Goal: Information Seeking & Learning: Learn about a topic

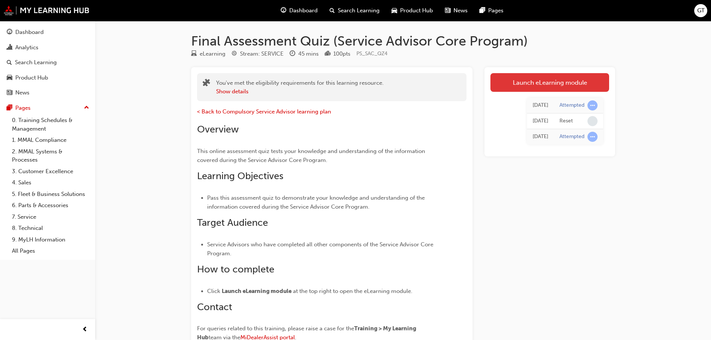
click at [581, 79] on link "Launch eLearning module" at bounding box center [550, 82] width 119 height 19
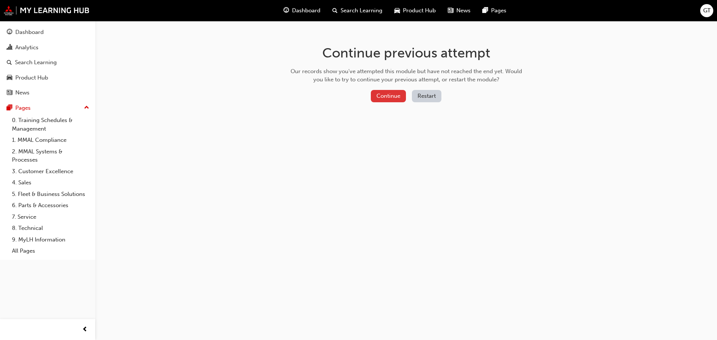
click at [388, 97] on button "Continue" at bounding box center [388, 96] width 35 height 12
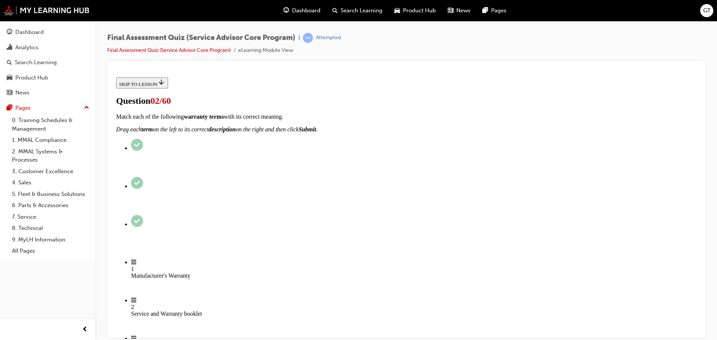
scroll to position [187, 0]
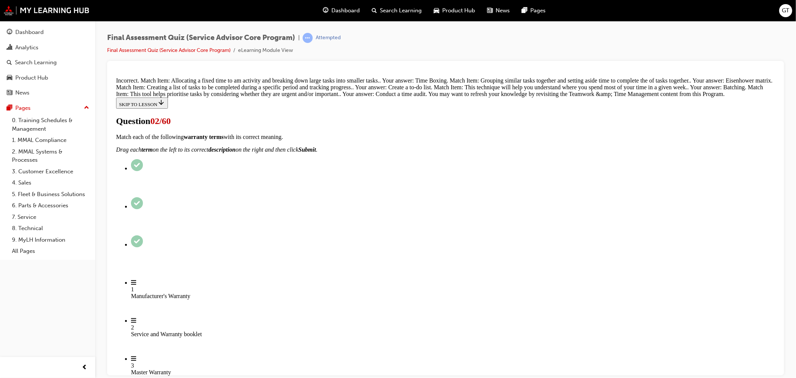
scroll to position [128, 0]
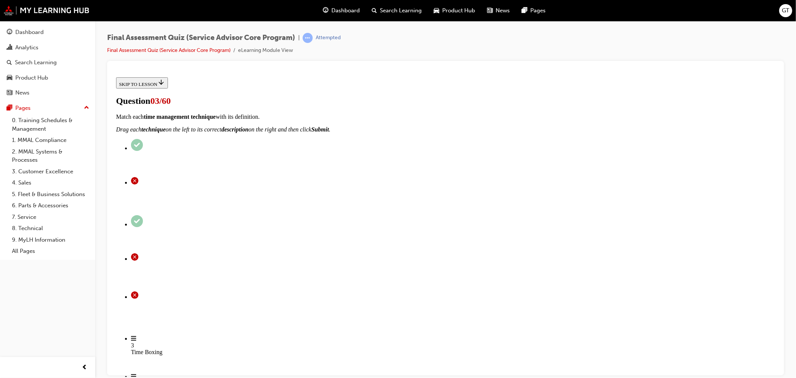
scroll to position [51, 0]
radio input "true"
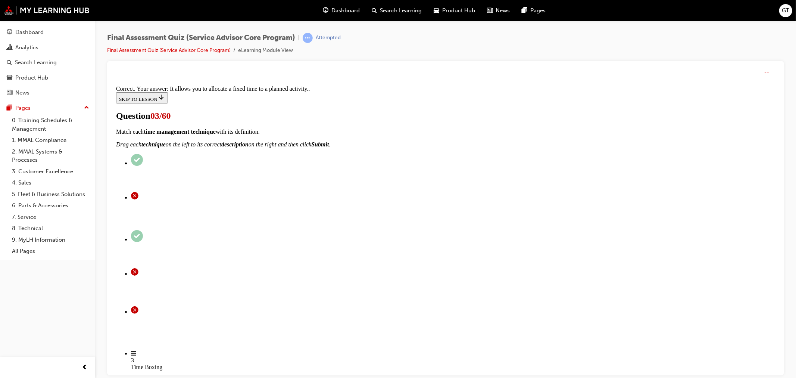
scroll to position [75, 0]
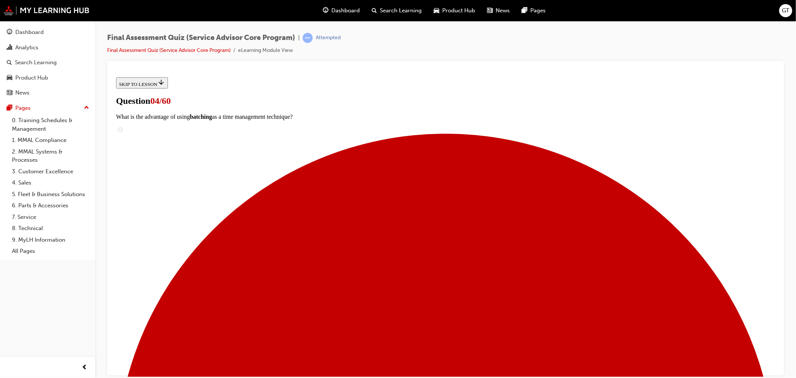
scroll to position [53, 0]
radio input "true"
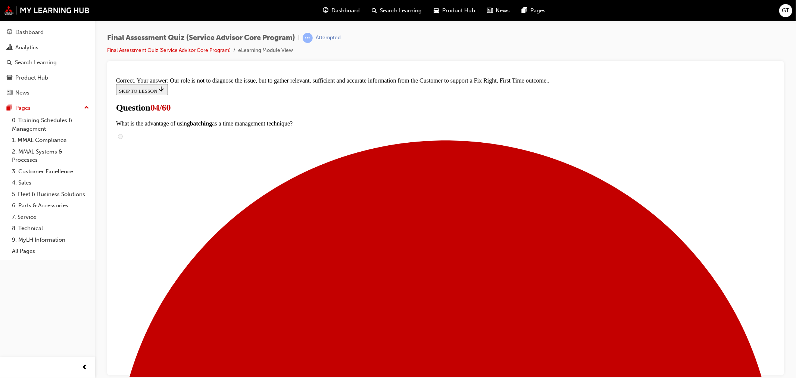
scroll to position [127, 0]
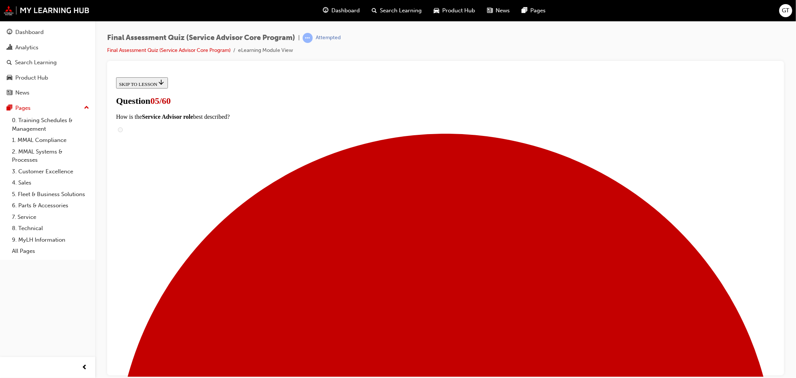
scroll to position [41, 0]
radio input "true"
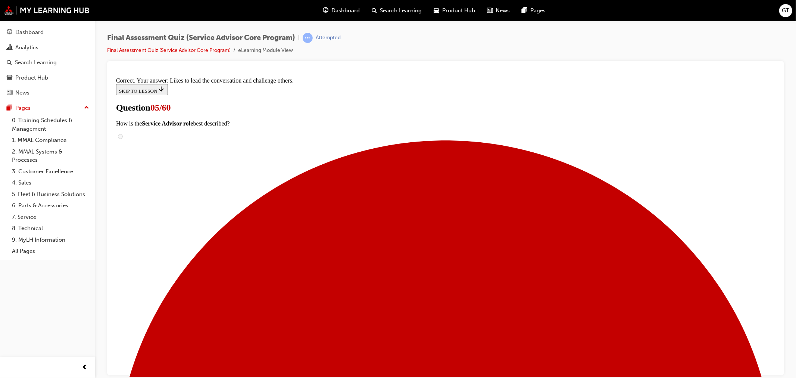
scroll to position [75, 0]
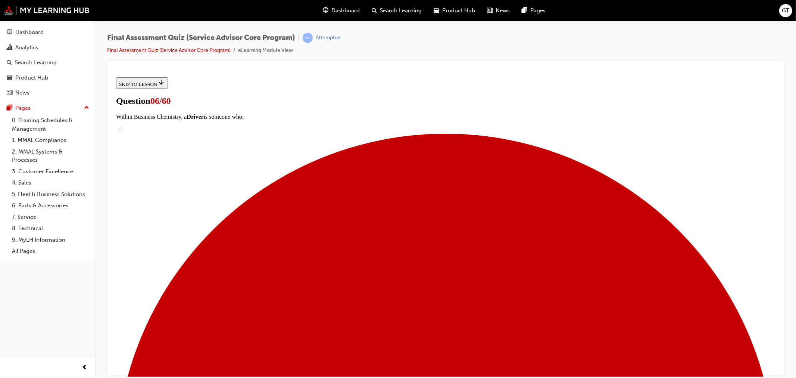
scroll to position [94, 0]
drag, startPoint x: 366, startPoint y: 221, endPoint x: 511, endPoint y: 273, distance: 153.9
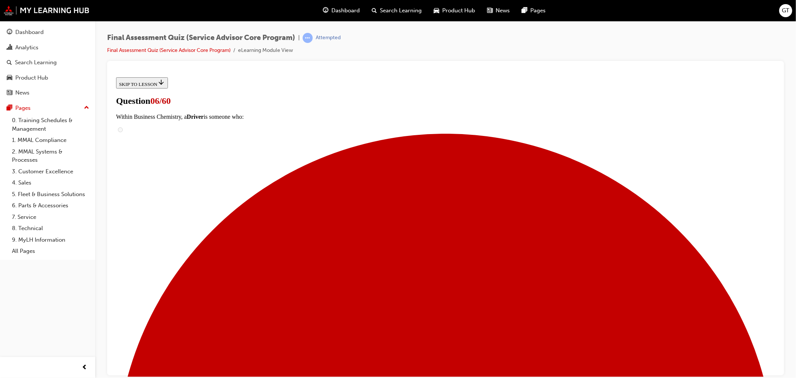
drag, startPoint x: 415, startPoint y: 323, endPoint x: 489, endPoint y: 325, distance: 74.7
drag, startPoint x: 390, startPoint y: 226, endPoint x: 504, endPoint y: 228, distance: 114.6
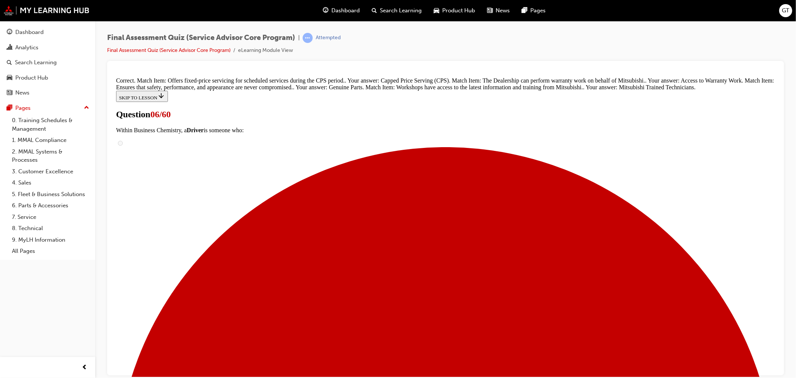
scroll to position [186, 0]
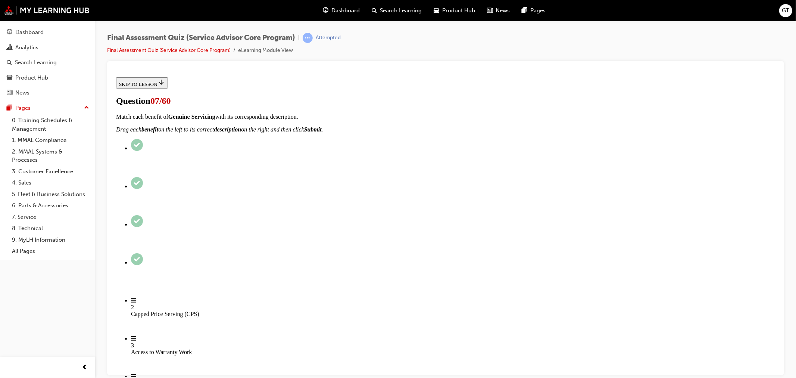
scroll to position [83, 0]
radio input "true"
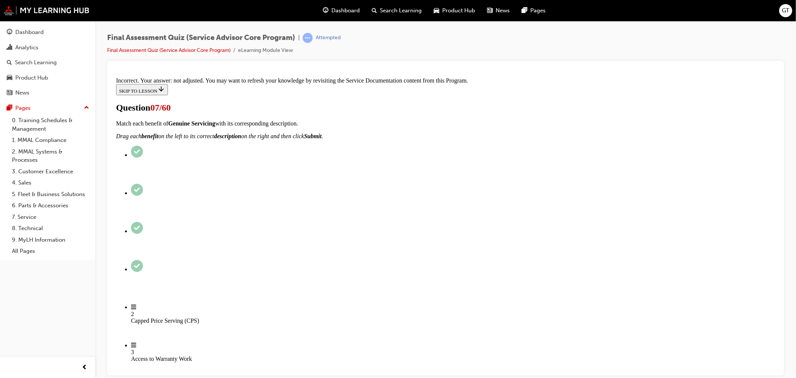
scroll to position [72, 0]
drag, startPoint x: 273, startPoint y: 301, endPoint x: 277, endPoint y: 298, distance: 4.4
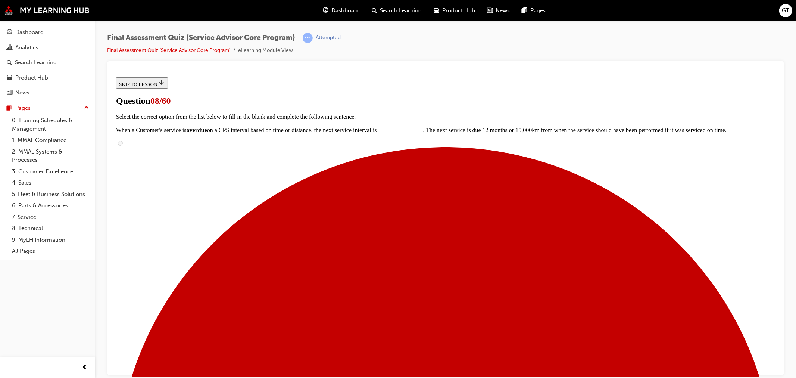
scroll to position [83, 0]
radio input "true"
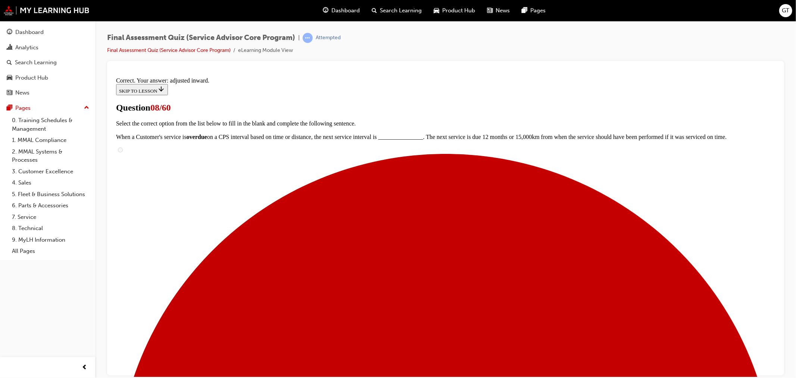
scroll to position [151, 0]
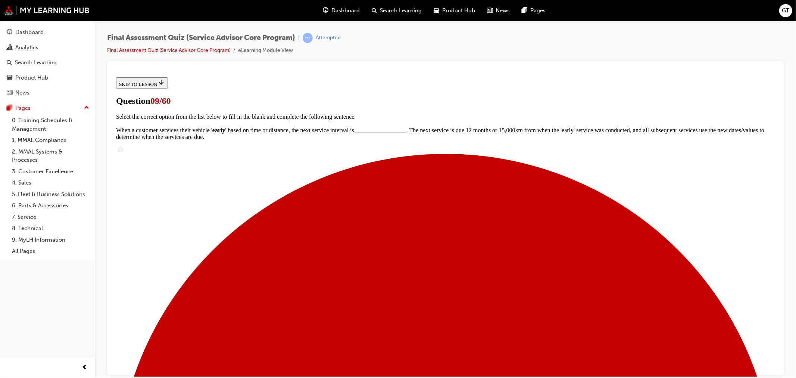
scroll to position [83, 0]
radio input "true"
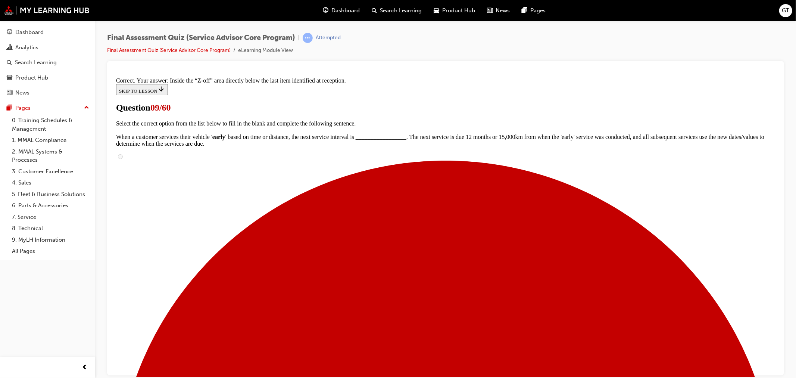
scroll to position [76, 0]
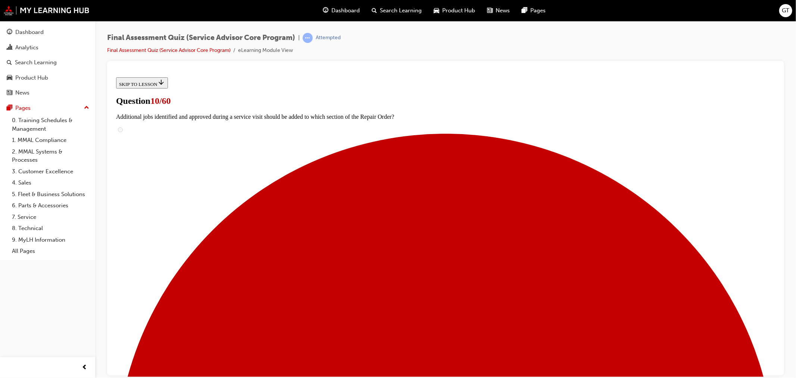
drag, startPoint x: 370, startPoint y: 250, endPoint x: 488, endPoint y: 252, distance: 118.0
drag, startPoint x: 388, startPoint y: 198, endPoint x: 494, endPoint y: 200, distance: 106.0
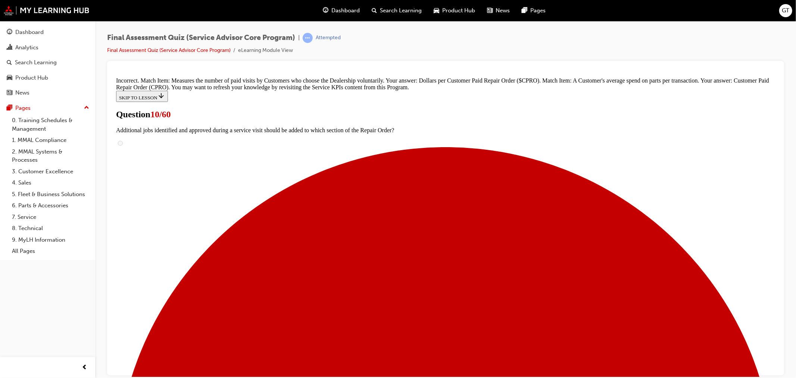
scroll to position [124, 0]
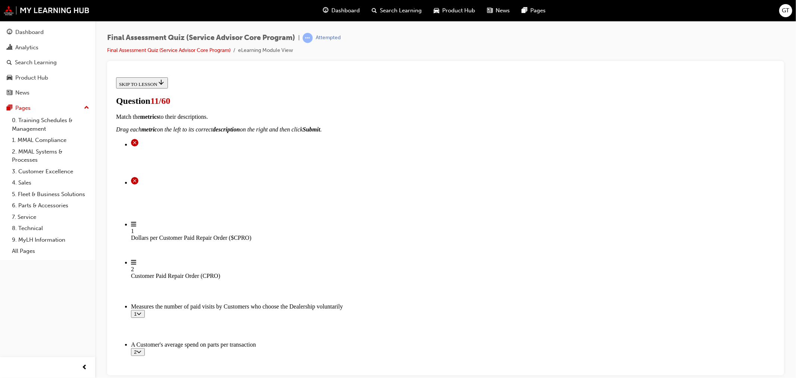
scroll to position [162, 0]
drag, startPoint x: 404, startPoint y: 170, endPoint x: 506, endPoint y: 110, distance: 118.5
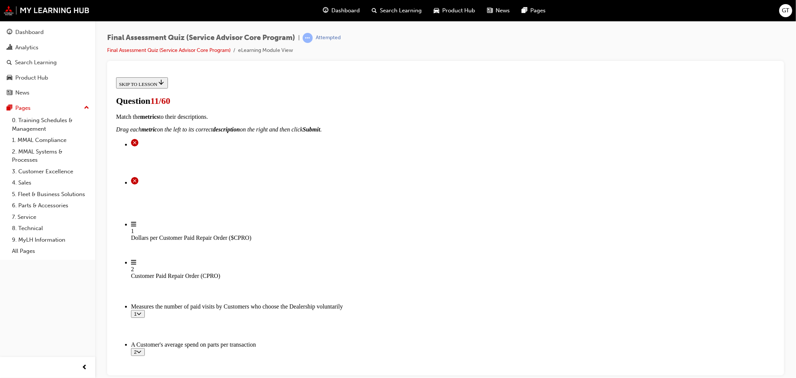
drag, startPoint x: 366, startPoint y: 175, endPoint x: 487, endPoint y: 173, distance: 121.4
drag, startPoint x: 368, startPoint y: 316, endPoint x: 496, endPoint y: 168, distance: 195.6
drag, startPoint x: 373, startPoint y: 304, endPoint x: 483, endPoint y: 228, distance: 133.7
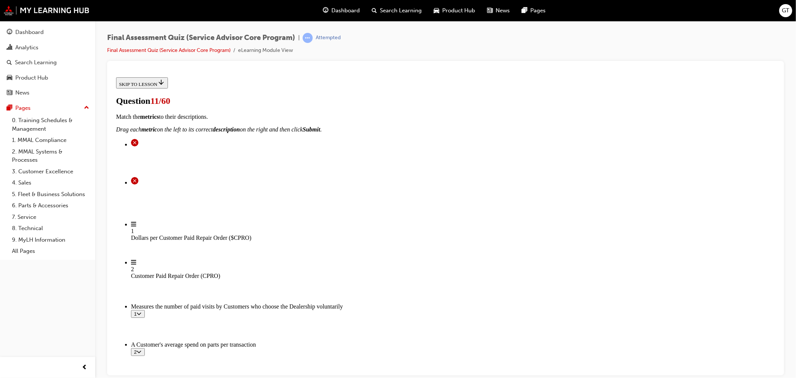
drag, startPoint x: 357, startPoint y: 265, endPoint x: 339, endPoint y: 262, distance: 18.1
drag, startPoint x: 386, startPoint y: 217, endPoint x: 522, endPoint y: 274, distance: 146.6
drag, startPoint x: 408, startPoint y: 314, endPoint x: 523, endPoint y: 262, distance: 126.5
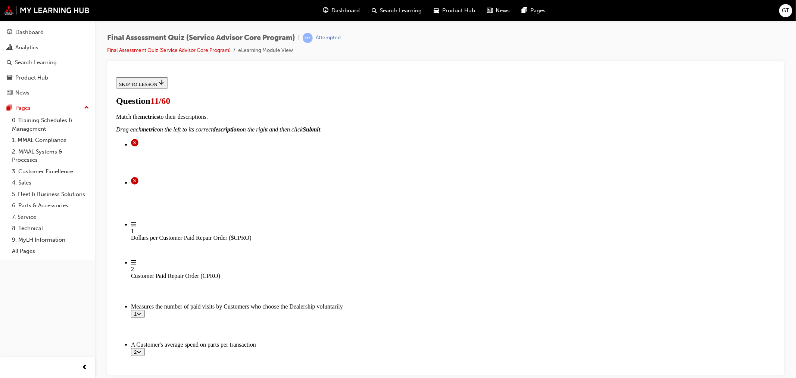
drag, startPoint x: 368, startPoint y: 315, endPoint x: 511, endPoint y: 321, distance: 143.1
drag, startPoint x: 401, startPoint y: 219, endPoint x: 524, endPoint y: 217, distance: 123.2
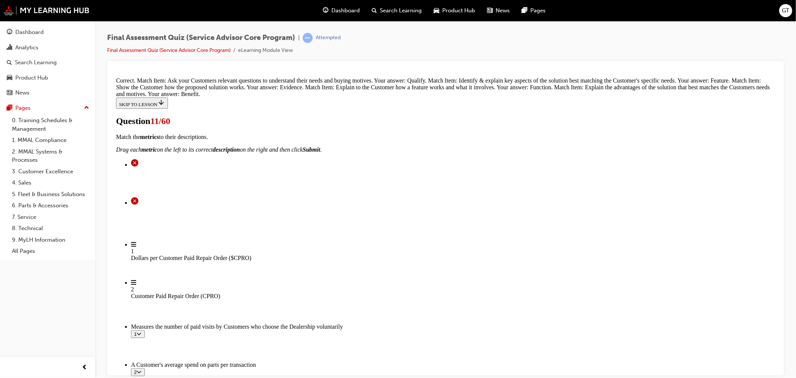
scroll to position [195, 0]
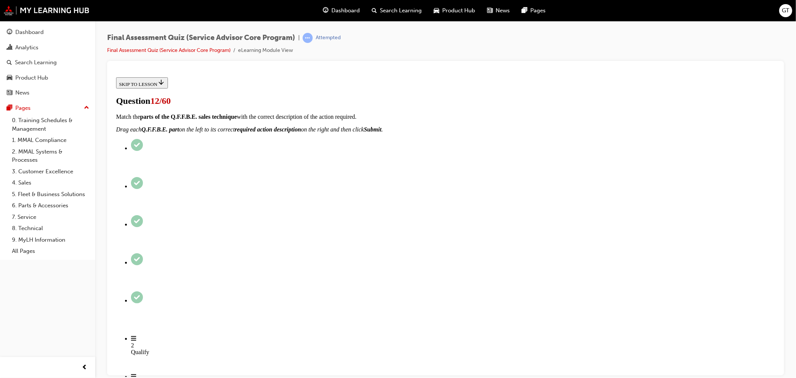
radio input "true"
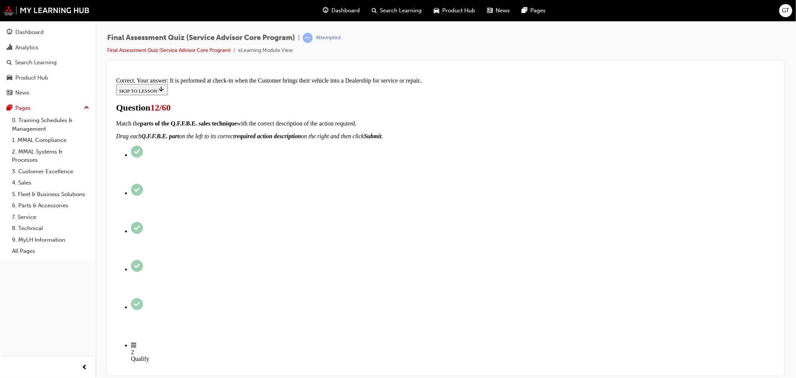
scroll to position [105, 0]
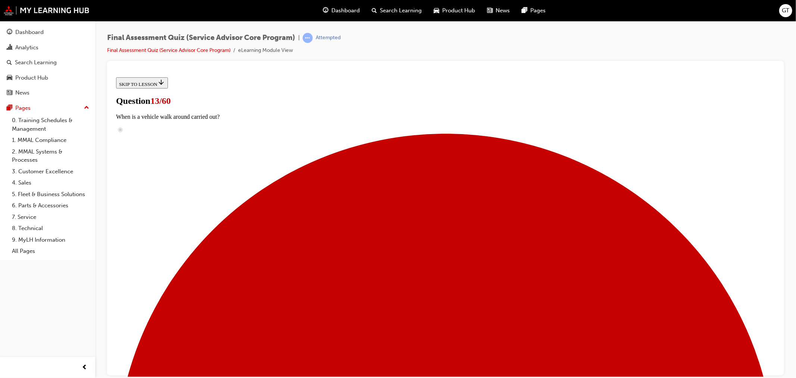
checkbox input "true"
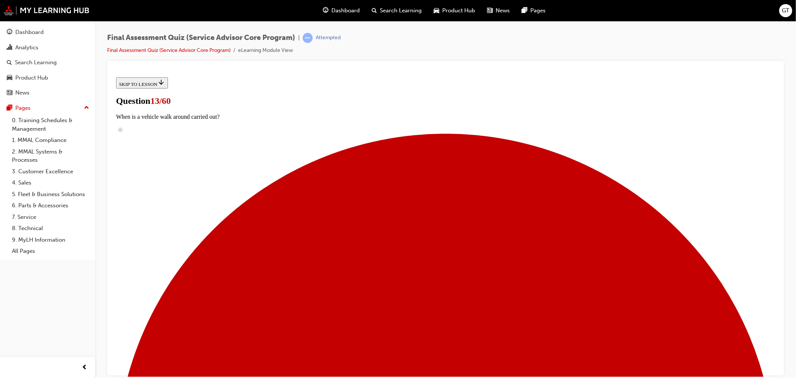
checkbox input "true"
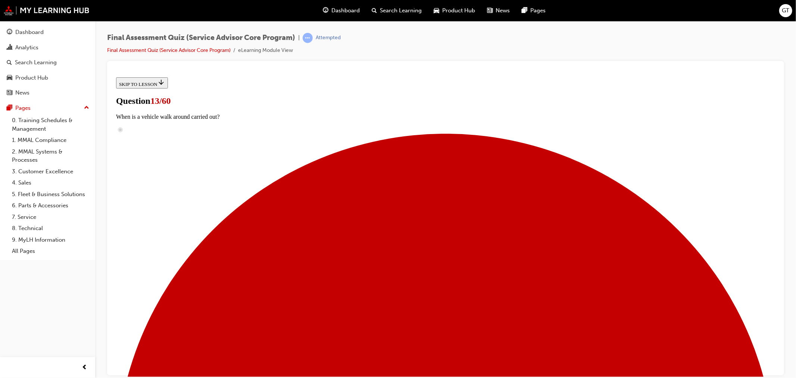
checkbox input "true"
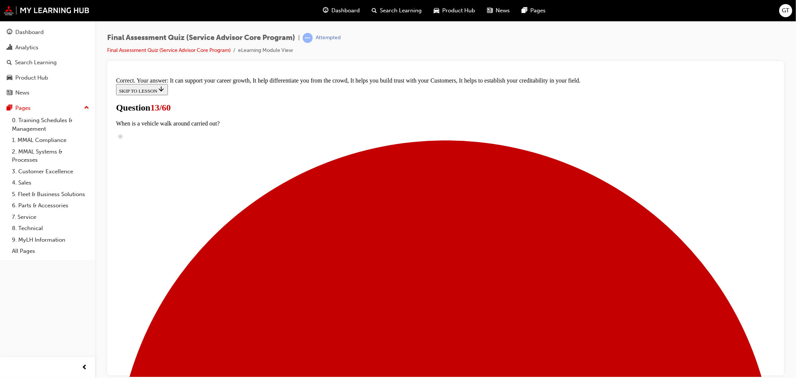
scroll to position [100, 0]
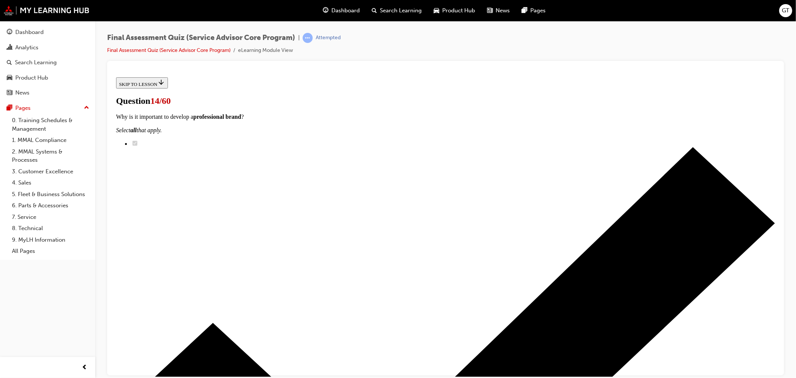
scroll to position [91, 0]
drag, startPoint x: 370, startPoint y: 216, endPoint x: 480, endPoint y: 221, distance: 110.3
drag, startPoint x: 388, startPoint y: 256, endPoint x: 517, endPoint y: 251, distance: 129.6
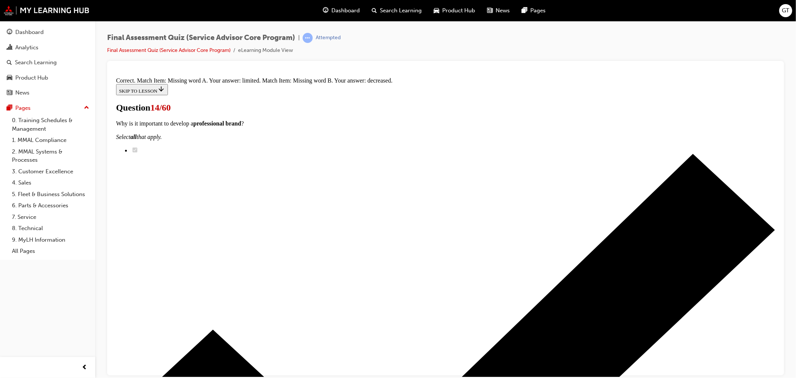
scroll to position [114, 0]
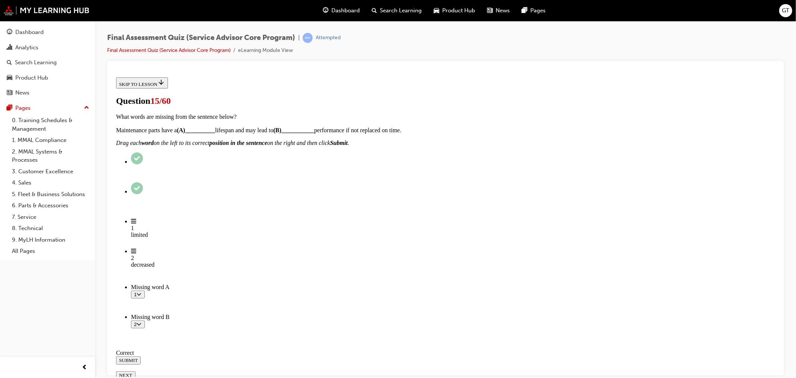
scroll to position [79, 0]
checkbox input "true"
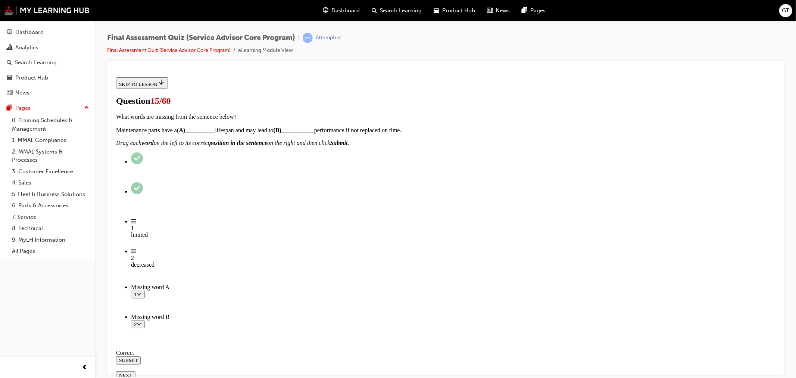
checkbox input "true"
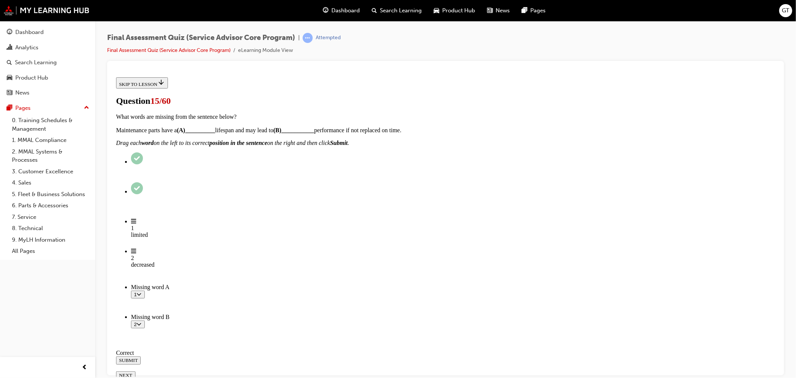
checkbox input "true"
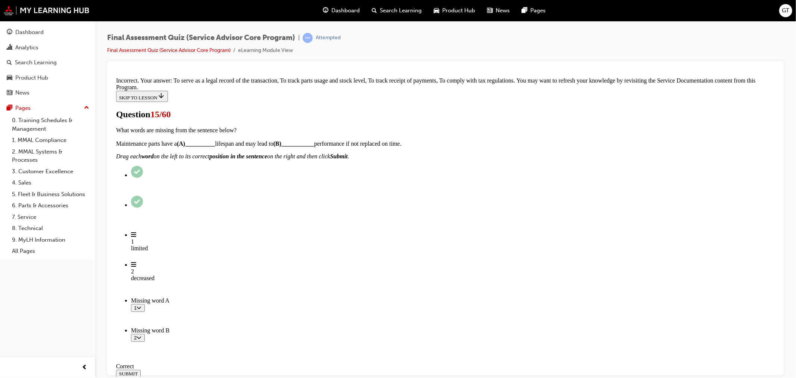
scroll to position [122, 0]
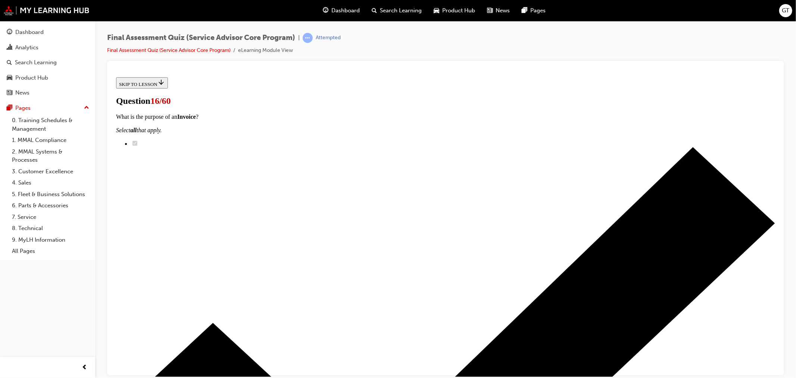
scroll to position [60, 0]
radio input "true"
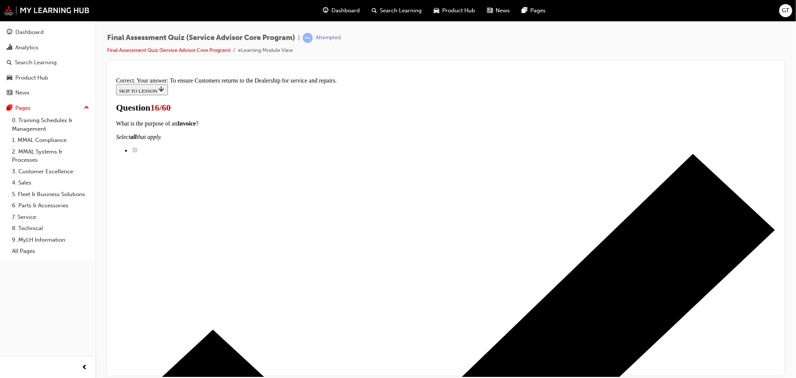
scroll to position [20, 0]
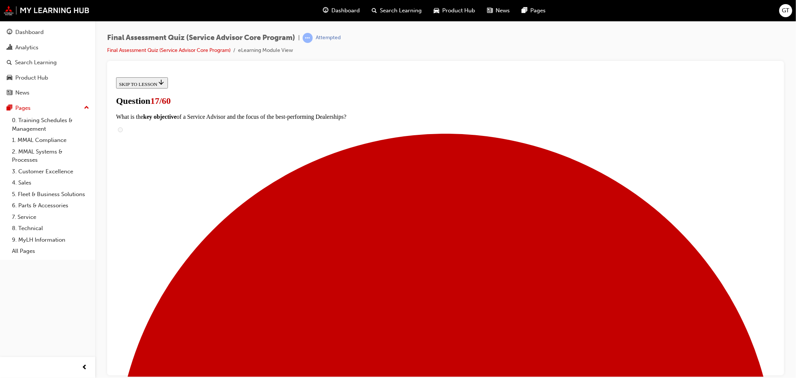
scroll to position [60, 0]
radio input "true"
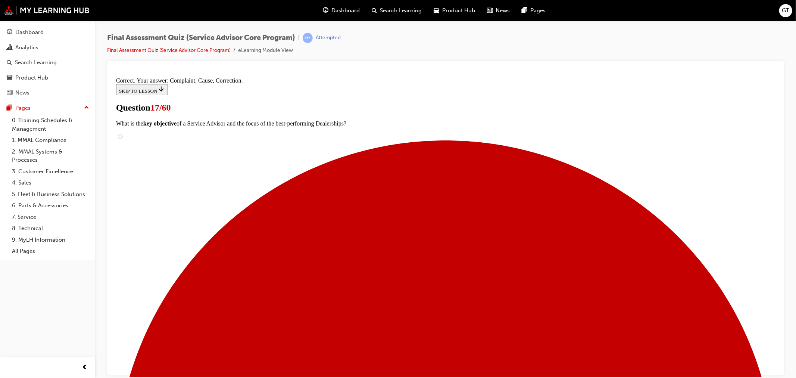
scroll to position [59, 0]
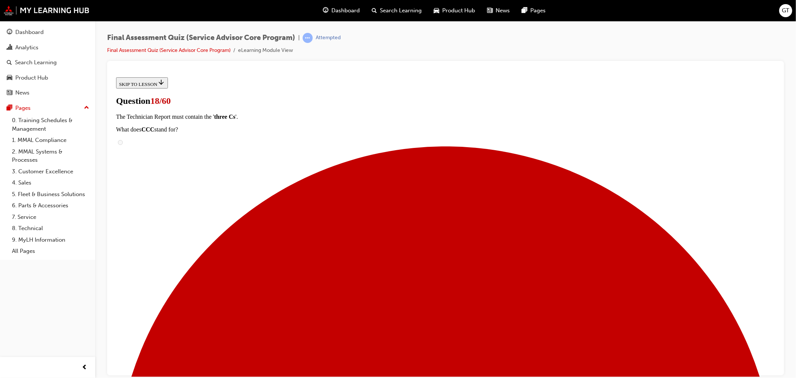
scroll to position [45, 0]
radio input "true"
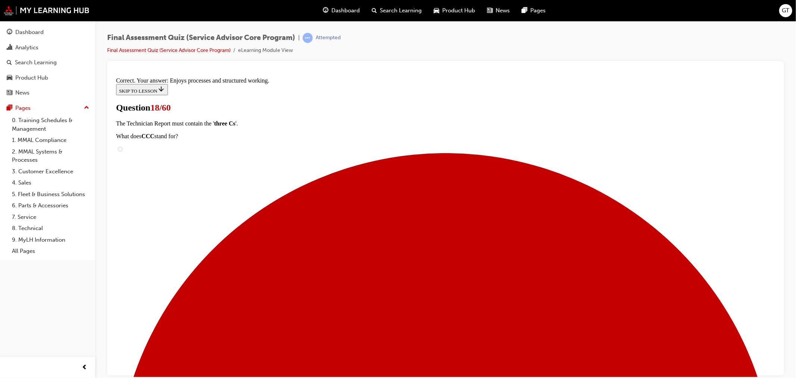
scroll to position [75, 0]
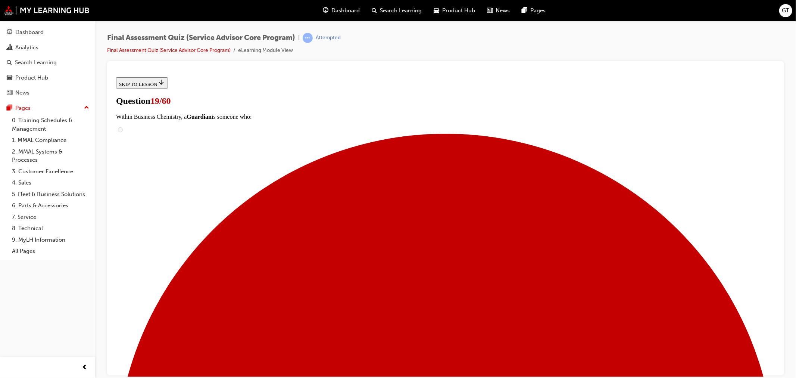
scroll to position [94, 0]
drag, startPoint x: 363, startPoint y: 229, endPoint x: 498, endPoint y: 269, distance: 140.9
drag, startPoint x: 392, startPoint y: 233, endPoint x: 502, endPoint y: 306, distance: 131.8
drag, startPoint x: 375, startPoint y: 224, endPoint x: 508, endPoint y: 309, distance: 157.4
drag, startPoint x: 373, startPoint y: 228, endPoint x: 504, endPoint y: 231, distance: 131.1
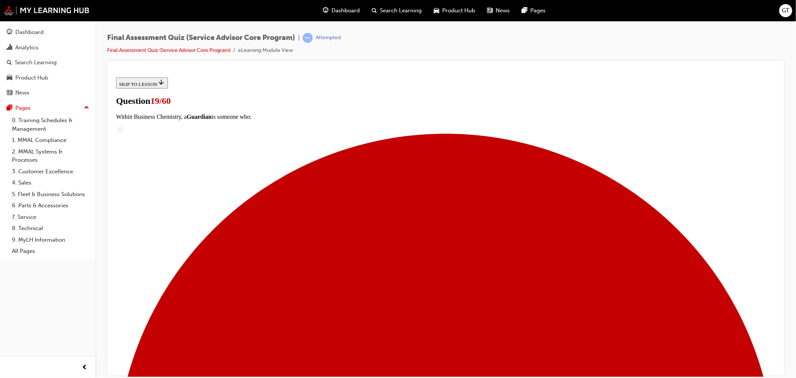
drag, startPoint x: 381, startPoint y: 190, endPoint x: 510, endPoint y: 191, distance: 128.8
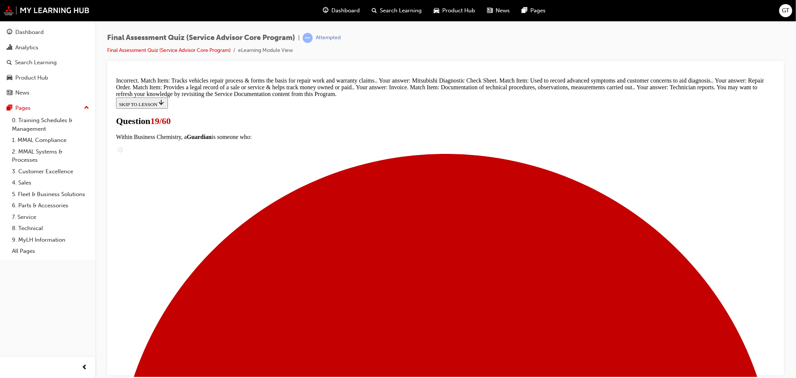
scroll to position [213, 0]
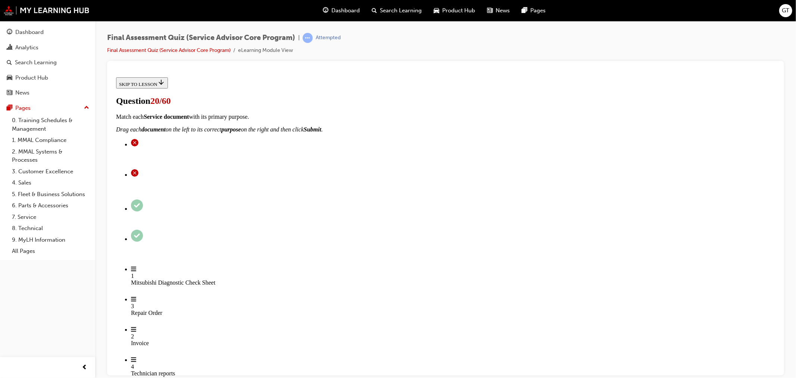
checkbox input "true"
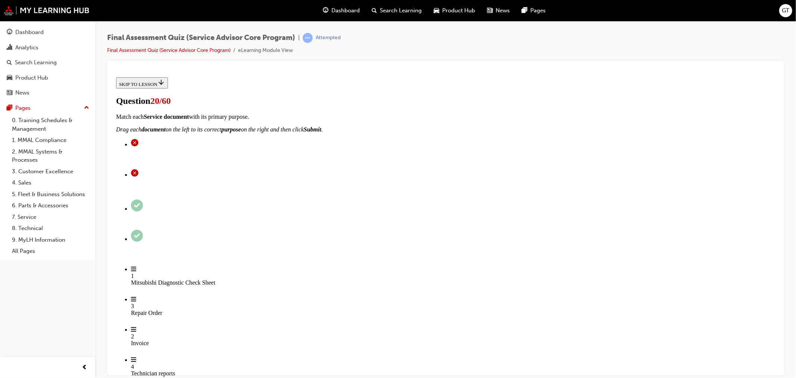
checkbox input "true"
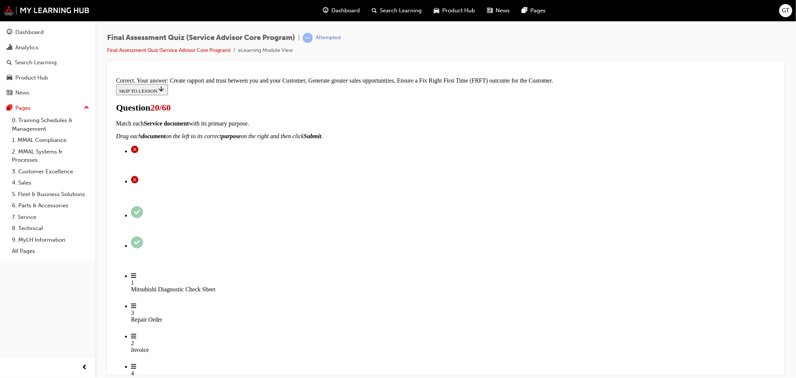
scroll to position [100, 0]
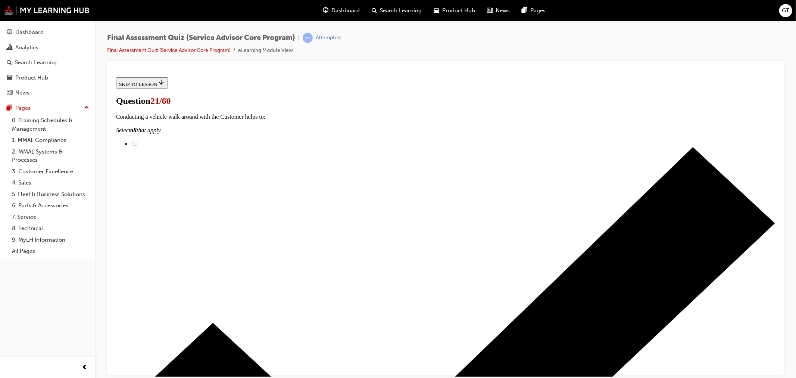
scroll to position [83, 0]
checkbox input "true"
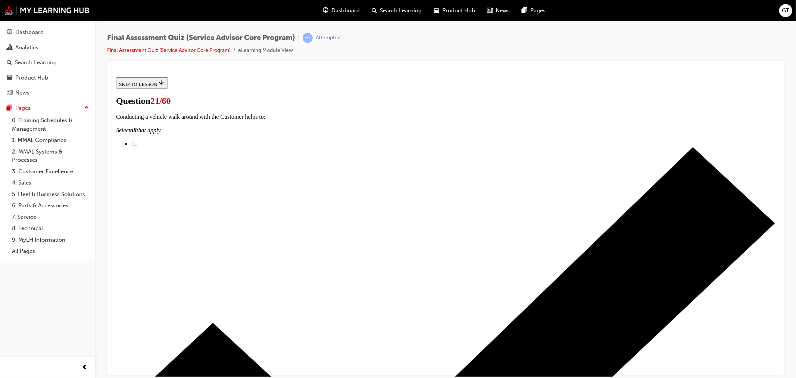
checkbox input "true"
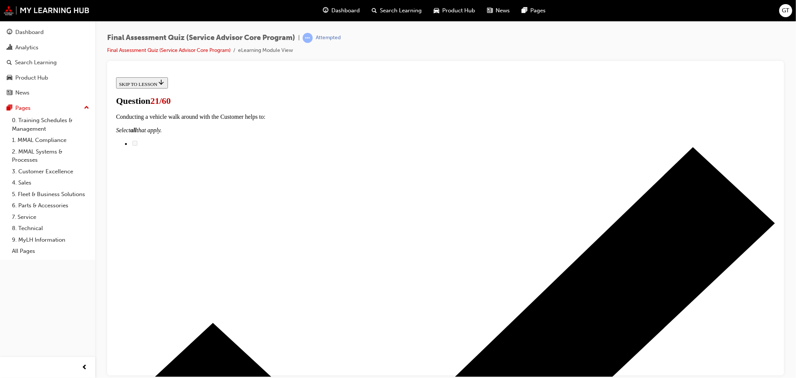
drag, startPoint x: 343, startPoint y: 252, endPoint x: 343, endPoint y: 271, distance: 18.7
checkbox input "true"
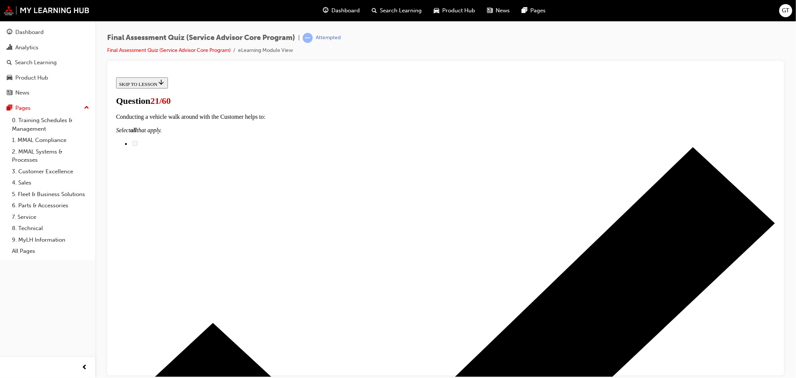
checkbox input "true"
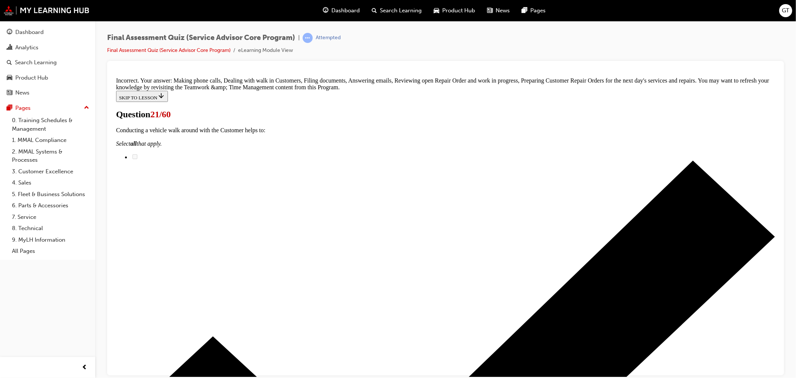
scroll to position [209, 0]
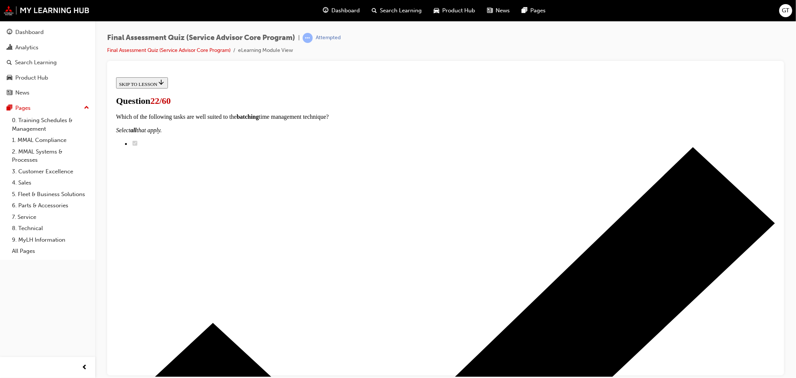
scroll to position [83, 0]
checkbox input "true"
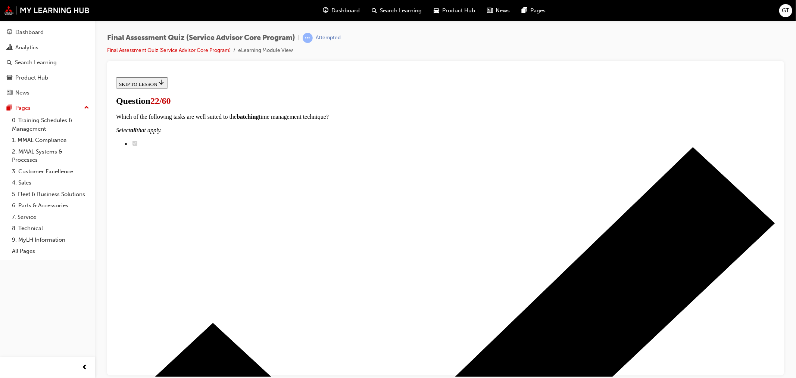
checkbox input "false"
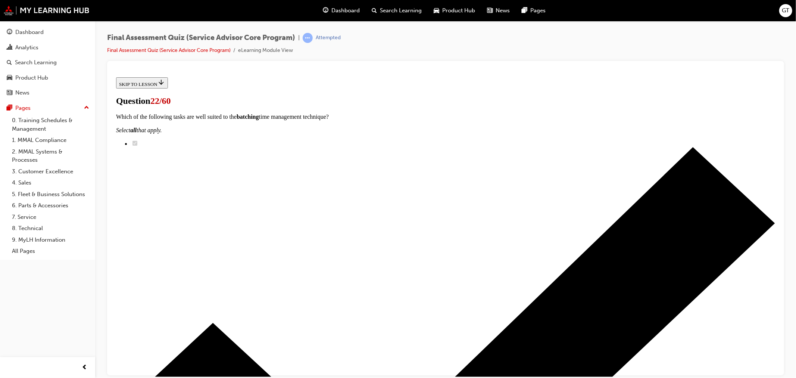
checkbox input "true"
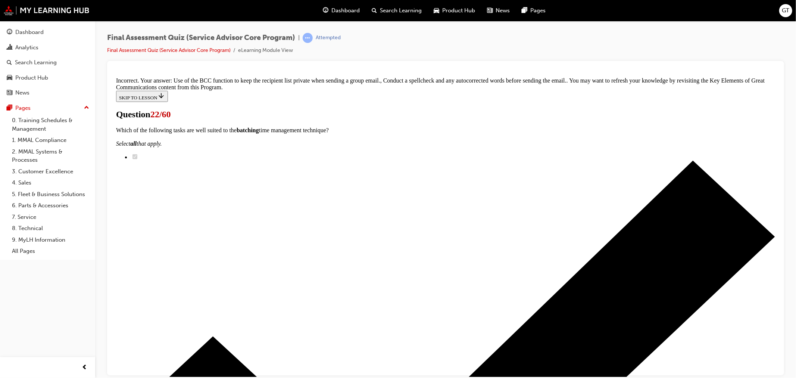
scroll to position [198, 0]
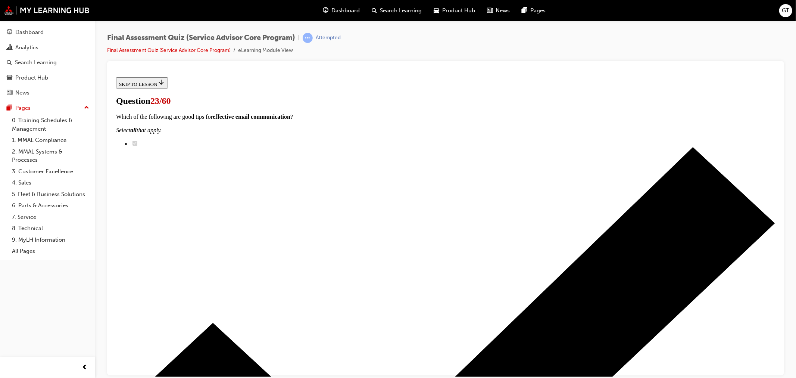
scroll to position [83, 0]
checkbox input "true"
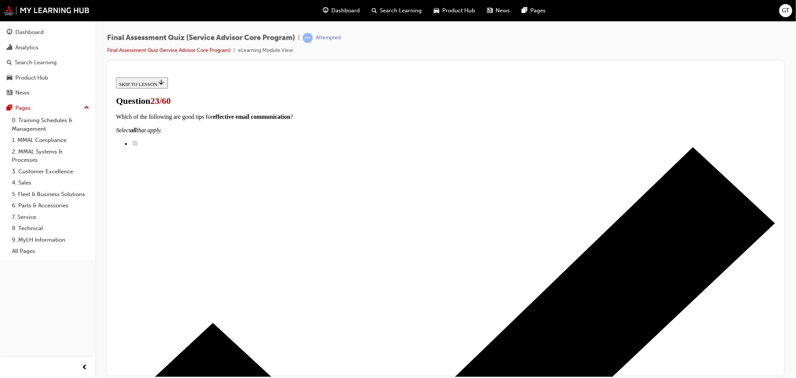
checkbox input "true"
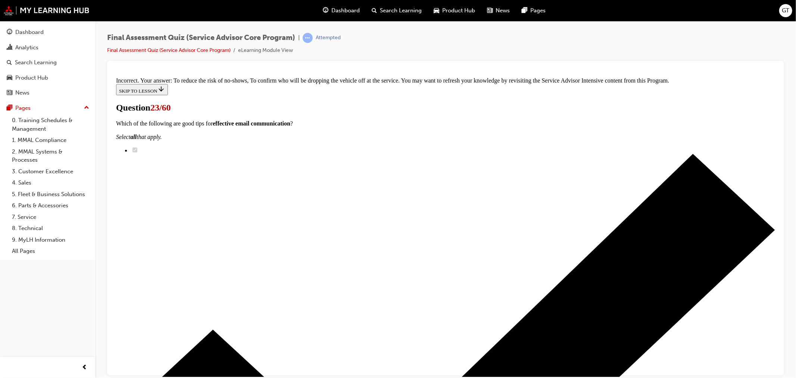
scroll to position [83, 0]
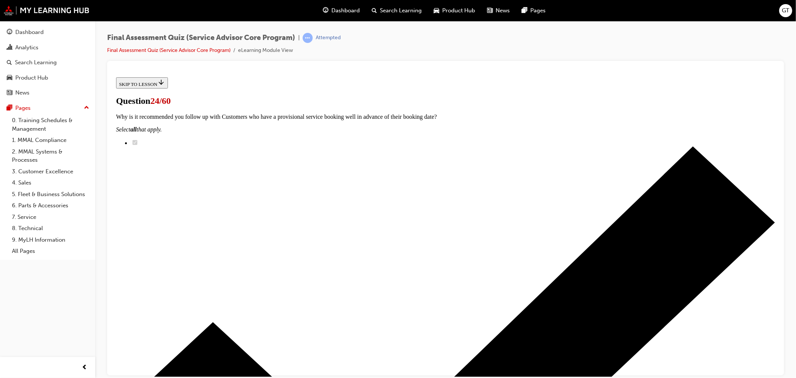
scroll to position [51, 0]
radio input "true"
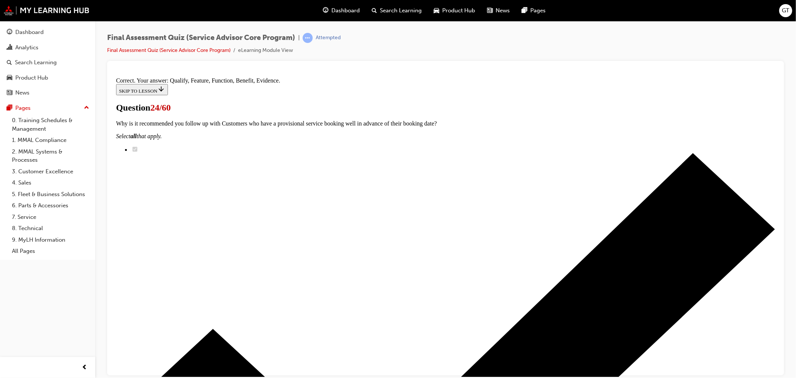
scroll to position [34, 0]
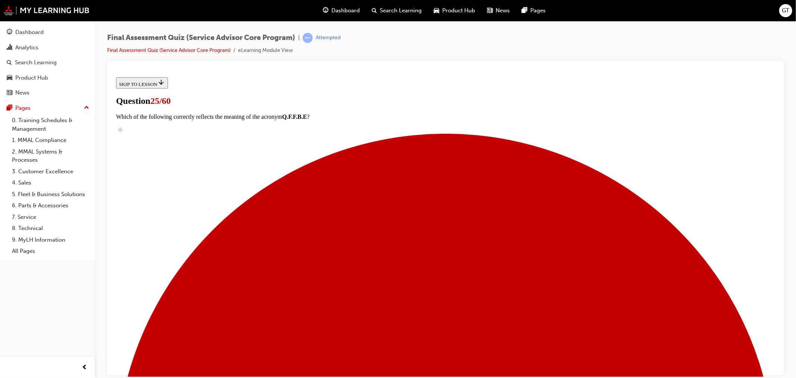
scroll to position [95, 0]
checkbox input "true"
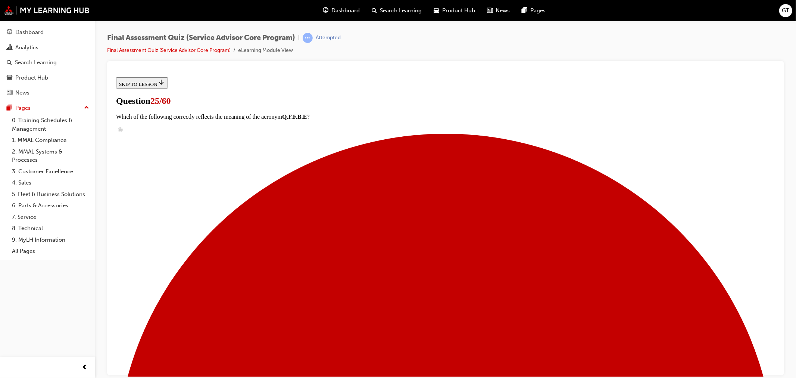
checkbox input "true"
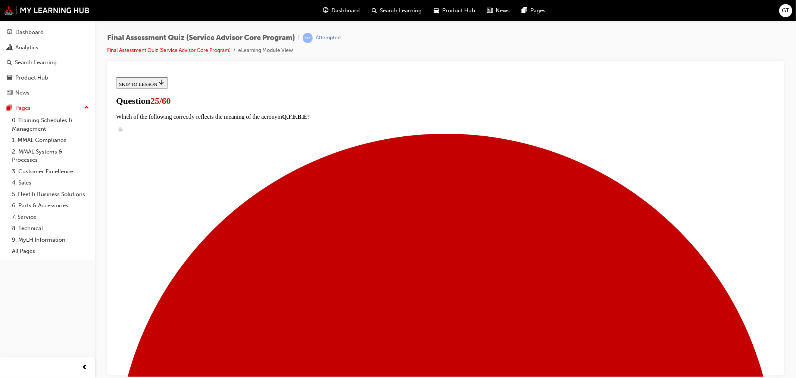
checkbox input "true"
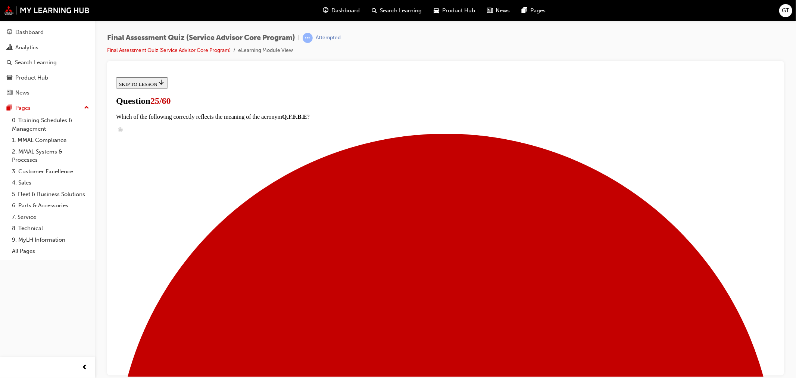
checkbox input "true"
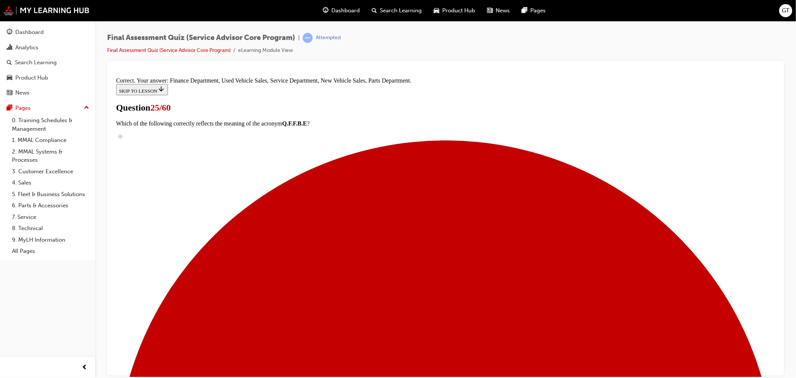
scroll to position [180, 0]
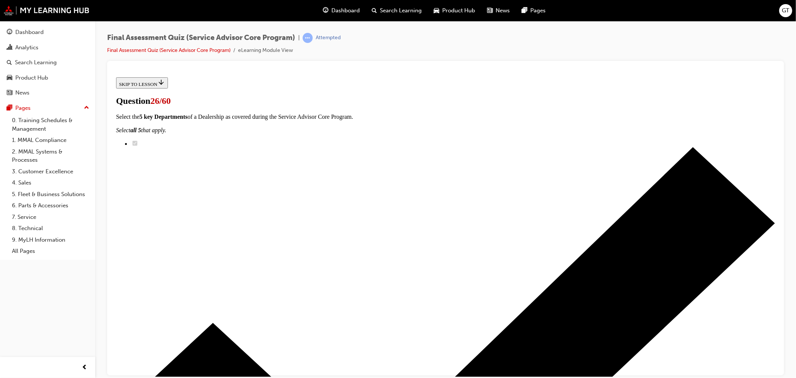
scroll to position [60, 0]
radio input "true"
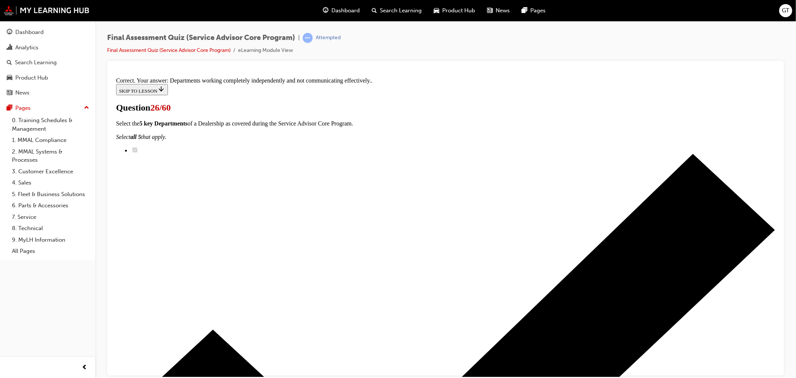
scroll to position [56, 0]
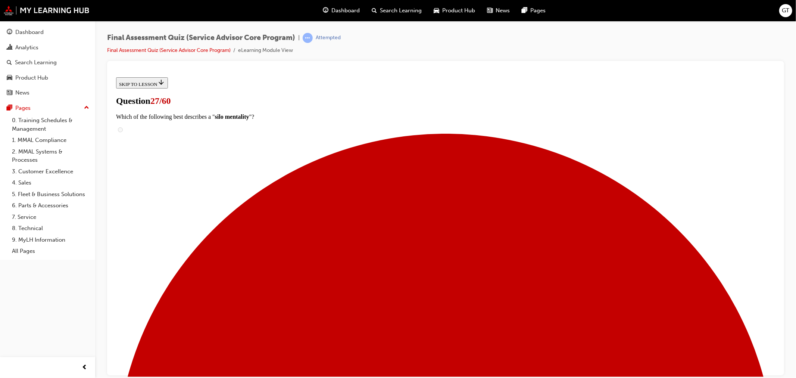
scroll to position [60, 0]
checkbox input "true"
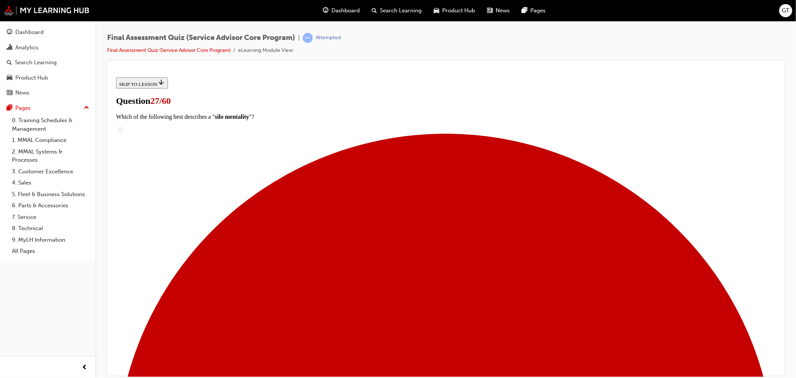
checkbox input "true"
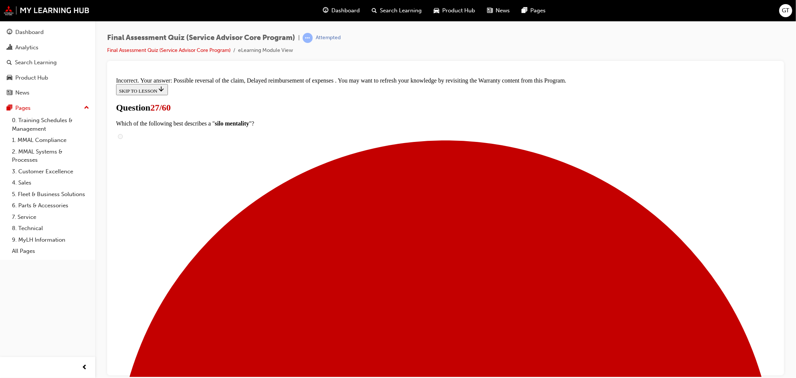
scroll to position [63, 0]
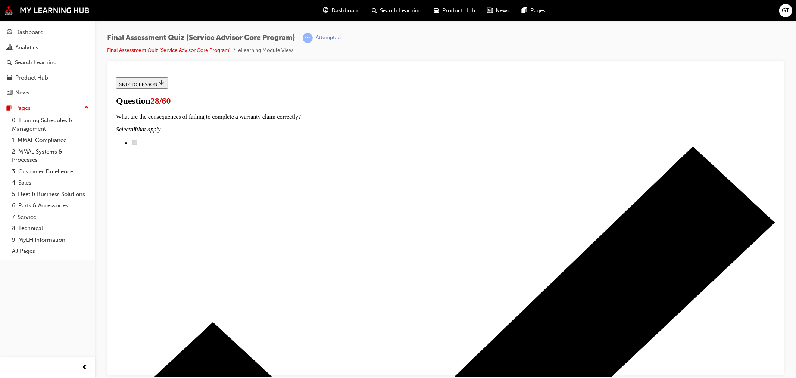
scroll to position [60, 0]
radio input "true"
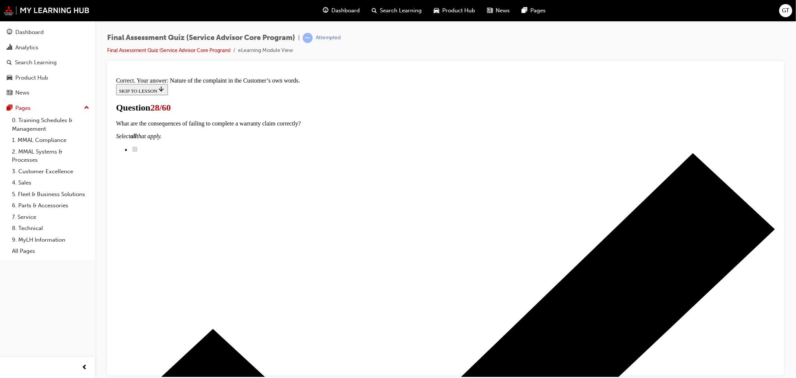
scroll to position [88, 0]
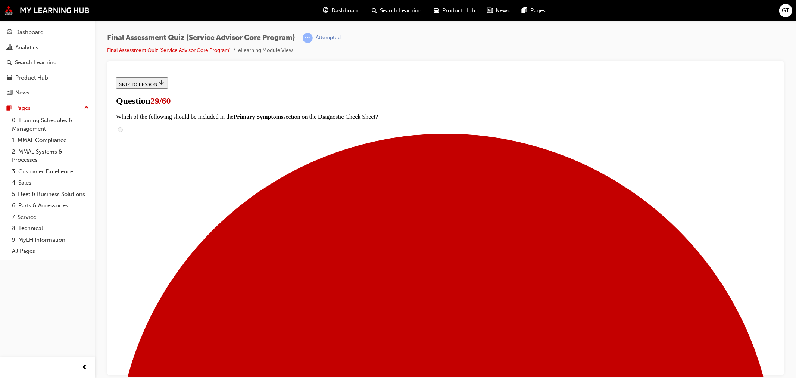
scroll to position [73, 0]
checkbox input "true"
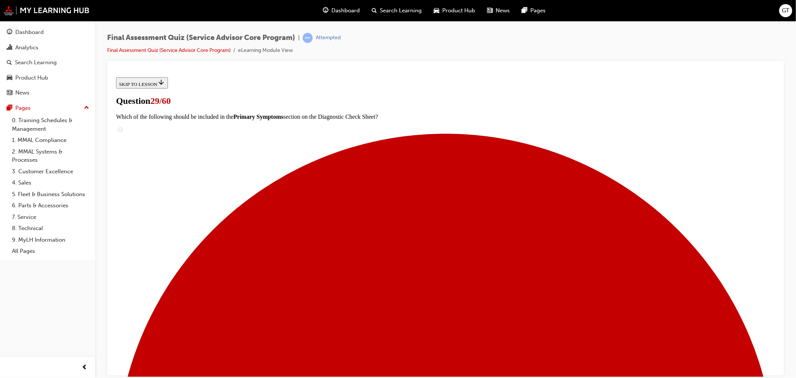
checkbox input "true"
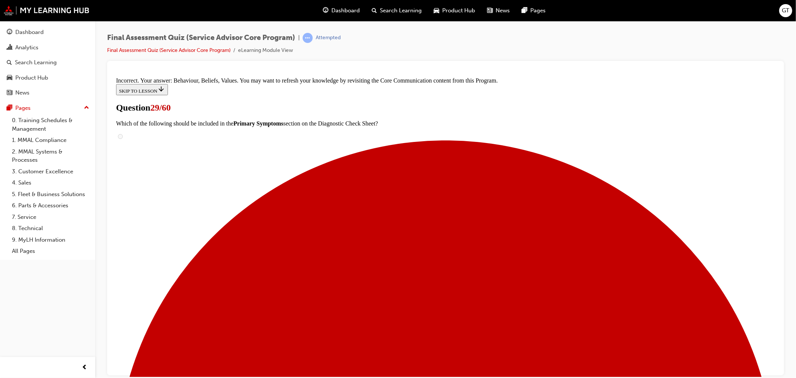
scroll to position [159, 0]
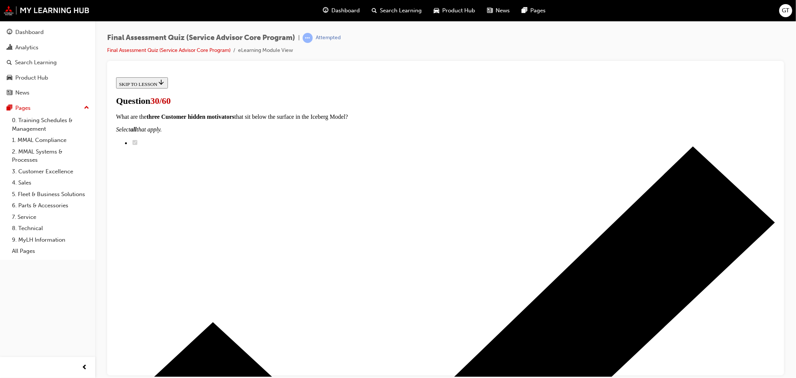
scroll to position [83, 0]
drag, startPoint x: 377, startPoint y: 262, endPoint x: 509, endPoint y: 262, distance: 132.2
drag, startPoint x: 364, startPoint y: 346, endPoint x: 507, endPoint y: 346, distance: 143.4
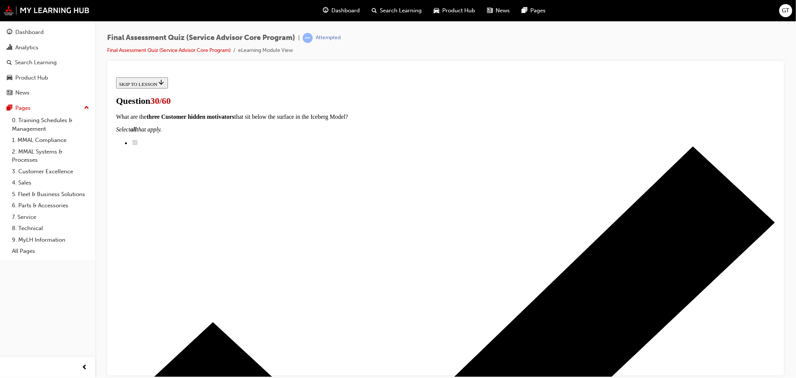
drag, startPoint x: 379, startPoint y: 307, endPoint x: 518, endPoint y: 224, distance: 162.2
drag, startPoint x: 378, startPoint y: 305, endPoint x: 520, endPoint y: 184, distance: 187.0
drag, startPoint x: 404, startPoint y: 304, endPoint x: 528, endPoint y: 305, distance: 124.3
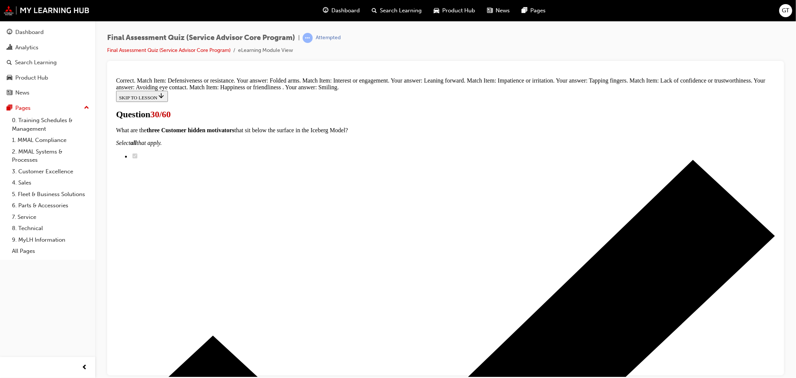
scroll to position [191, 0]
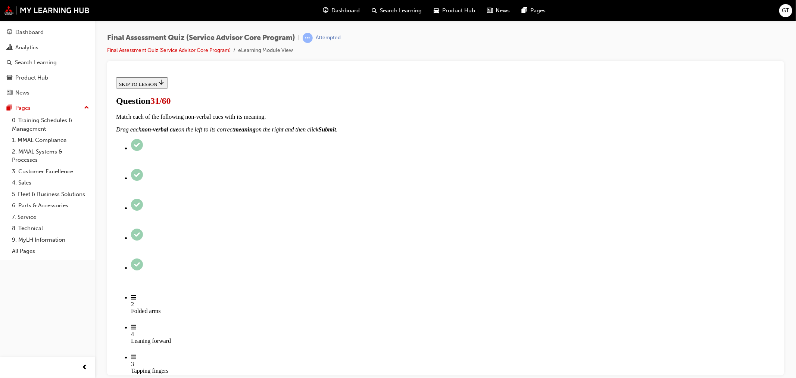
scroll to position [83, 0]
checkbox input "true"
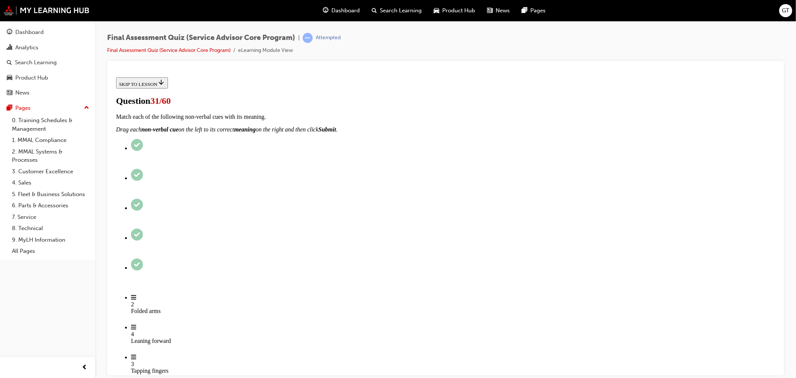
checkbox input "true"
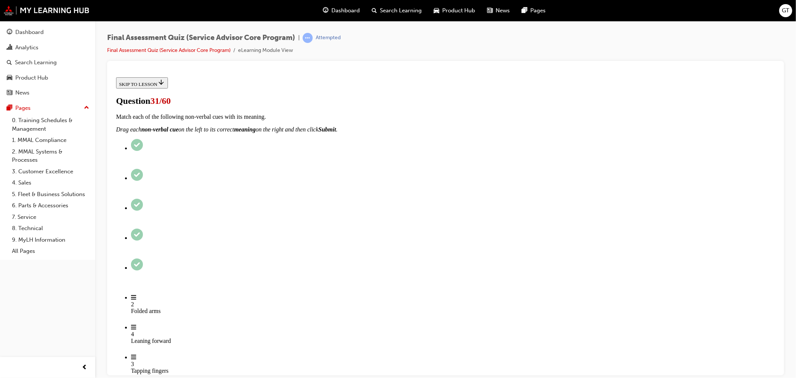
scroll to position [124, 0]
checkbox input "true"
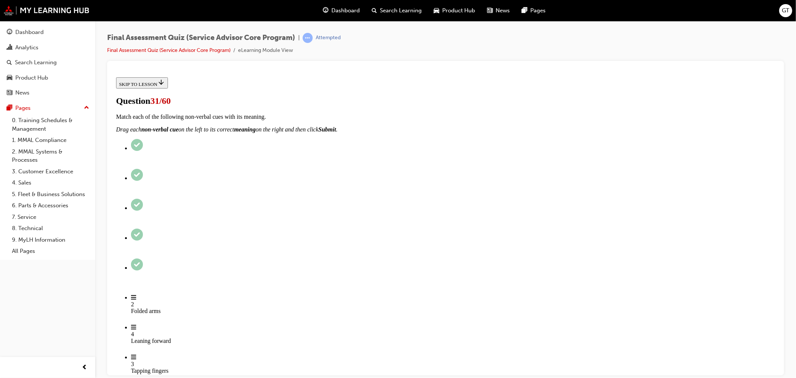
checkbox input "true"
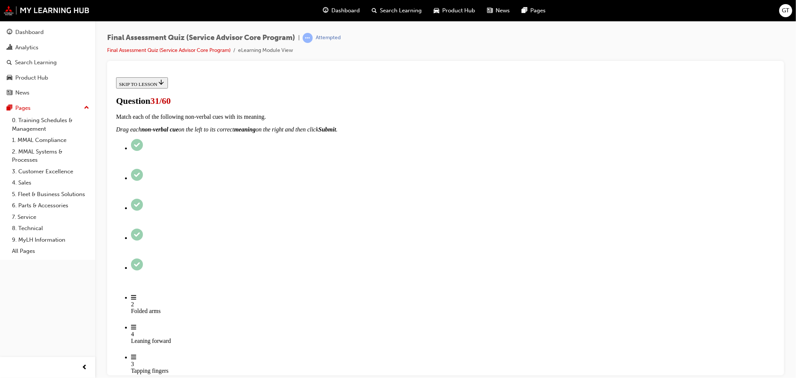
checkbox input "true"
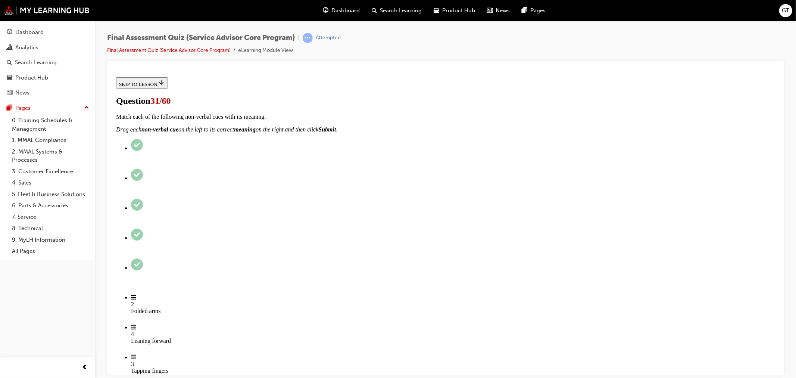
checkbox input "true"
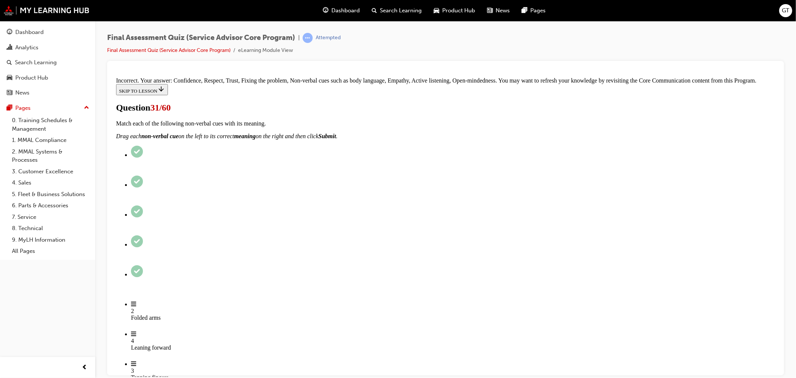
scroll to position [325, 0]
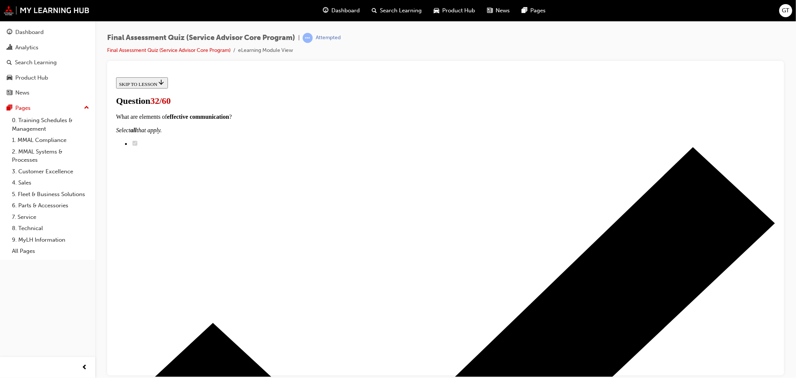
scroll to position [83, 0]
drag, startPoint x: 374, startPoint y: 185, endPoint x: 482, endPoint y: 184, distance: 108.6
drag, startPoint x: 370, startPoint y: 268, endPoint x: 510, endPoint y: 231, distance: 144.0
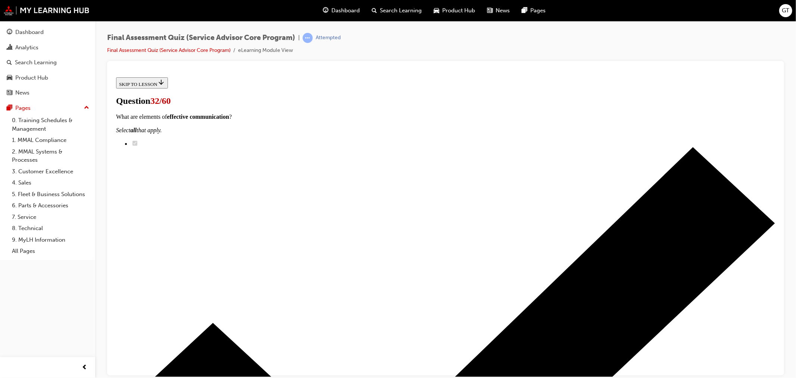
scroll to position [166, 0]
drag, startPoint x: 367, startPoint y: 184, endPoint x: 482, endPoint y: 185, distance: 114.6
drag, startPoint x: 364, startPoint y: 221, endPoint x: 483, endPoint y: 221, distance: 119.1
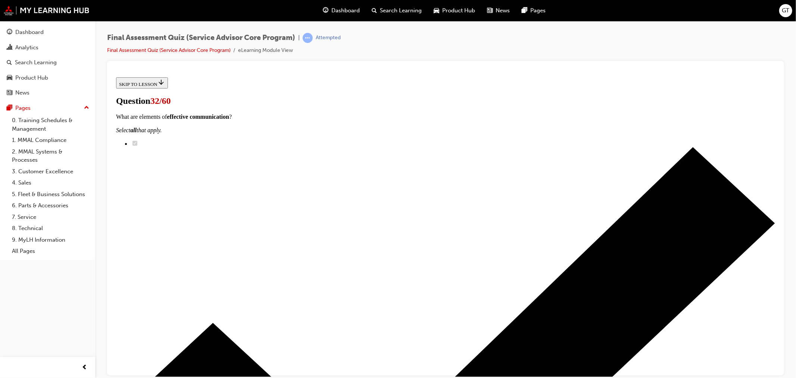
scroll to position [207, 0]
drag, startPoint x: 362, startPoint y: 296, endPoint x: 499, endPoint y: 223, distance: 155.2
drag, startPoint x: 361, startPoint y: 258, endPoint x: 484, endPoint y: 258, distance: 123.6
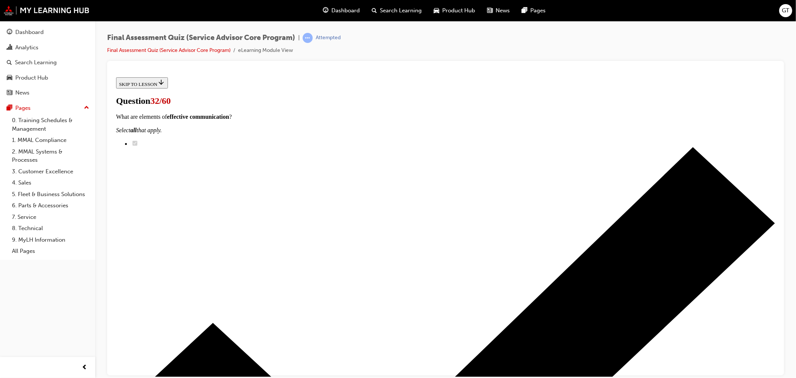
drag, startPoint x: 369, startPoint y: 290, endPoint x: 491, endPoint y: 289, distance: 121.7
drag, startPoint x: 364, startPoint y: 333, endPoint x: 501, endPoint y: 328, distance: 137.5
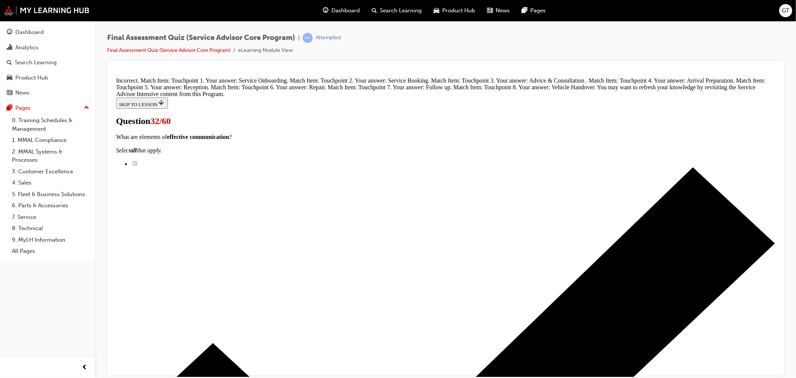
scroll to position [353, 0]
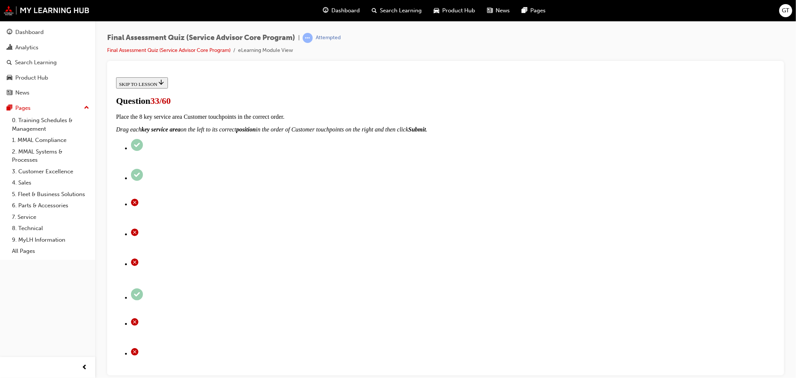
scroll to position [166, 0]
checkbox input "true"
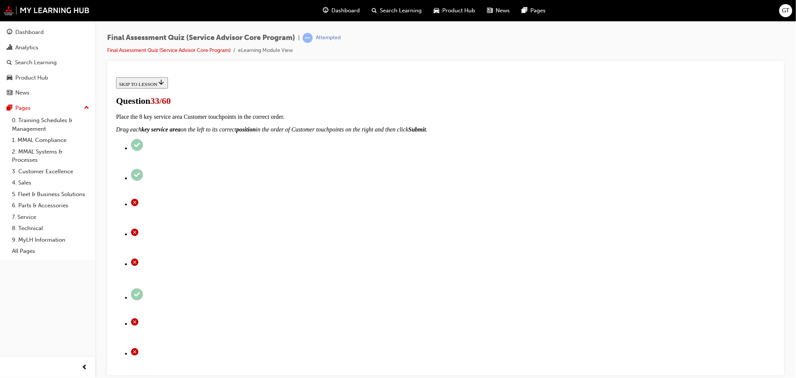
checkbox input "true"
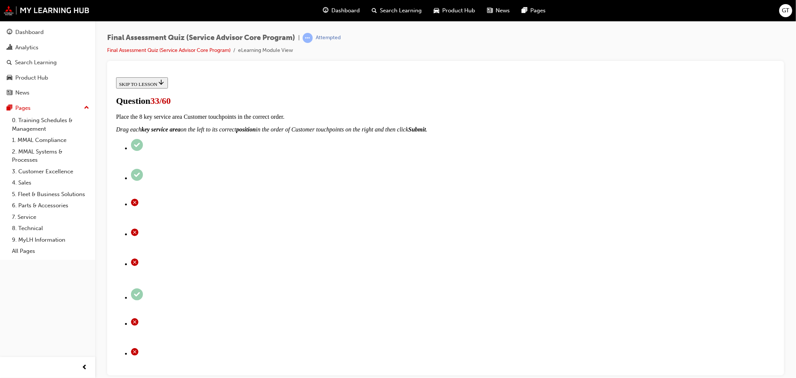
checkbox input "true"
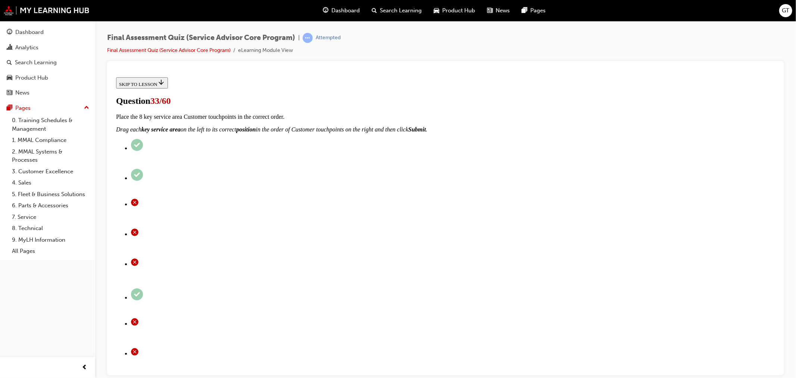
checkbox input "true"
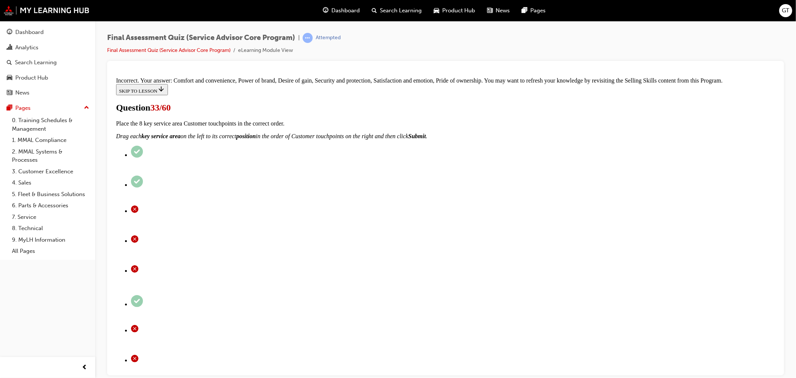
scroll to position [212, 0]
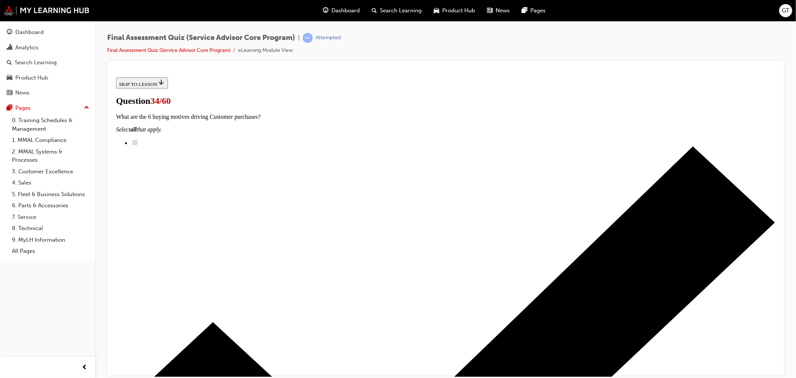
radio input "true"
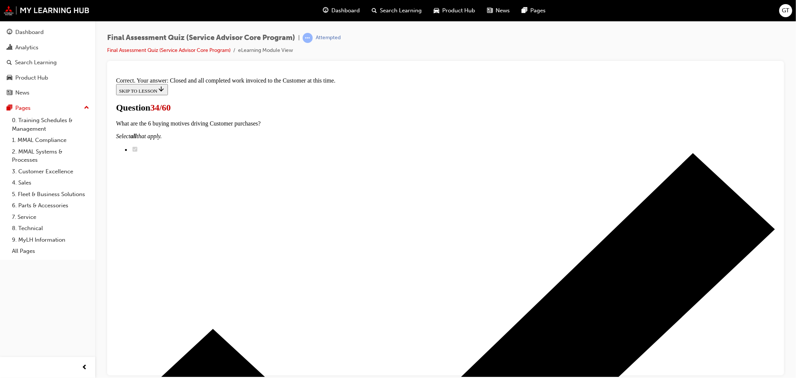
scroll to position [83, 0]
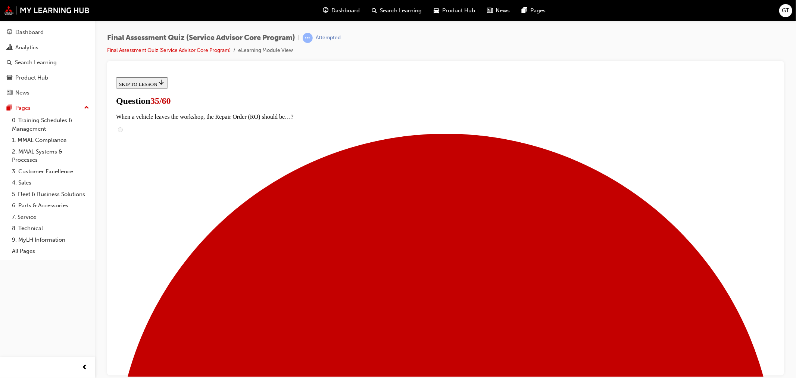
scroll to position [77, 0]
checkbox input "true"
drag, startPoint x: 612, startPoint y: 338, endPoint x: 593, endPoint y: 336, distance: 18.8
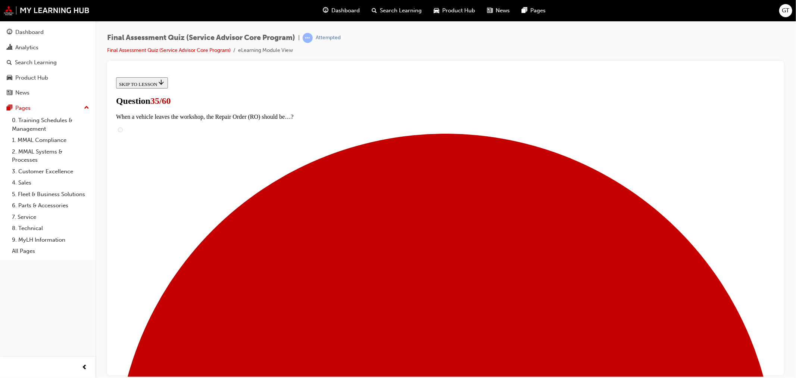
checkbox input "true"
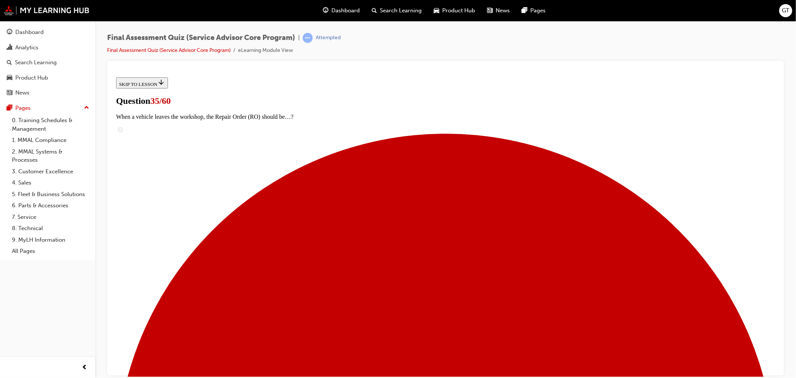
checkbox input "true"
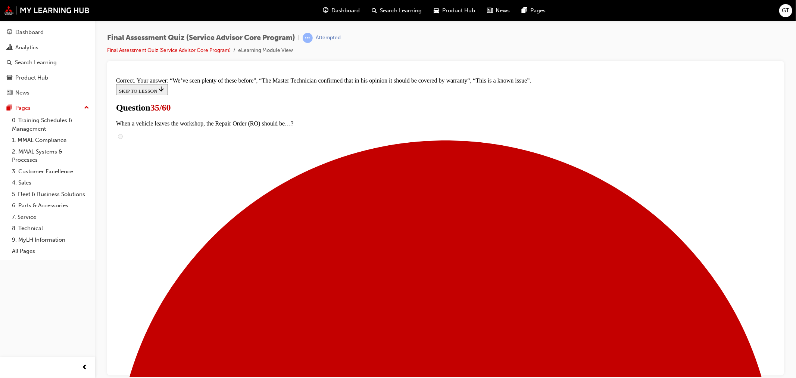
scroll to position [180, 0]
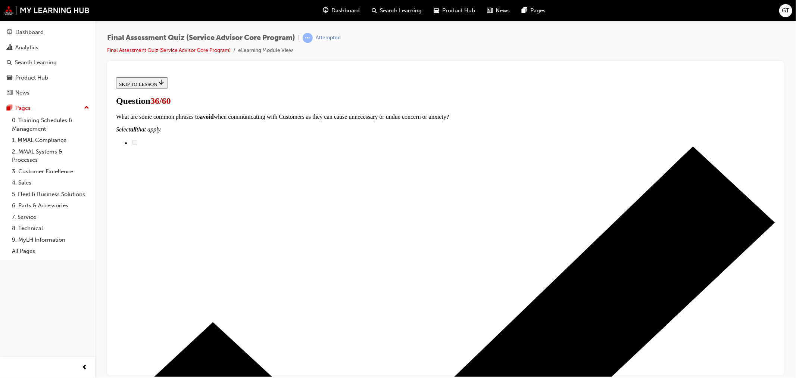
scroll to position [83, 0]
checkbox input "true"
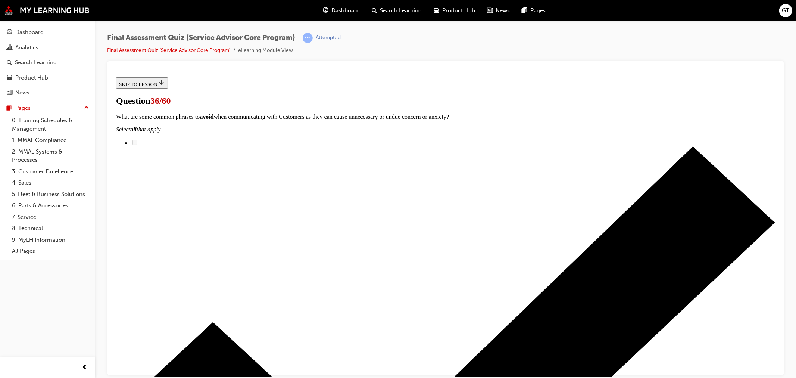
checkbox input "true"
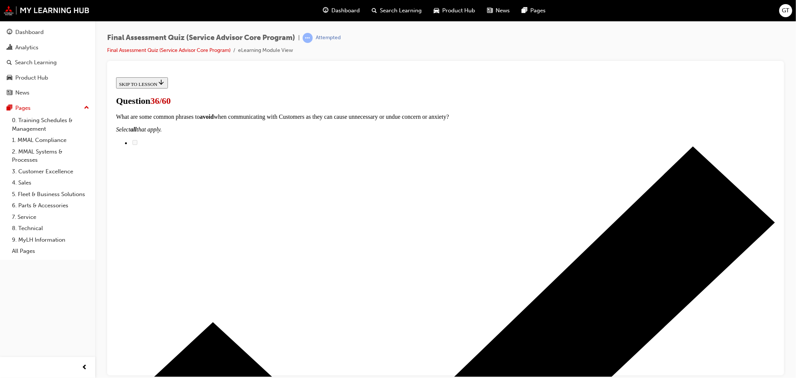
checkbox input "true"
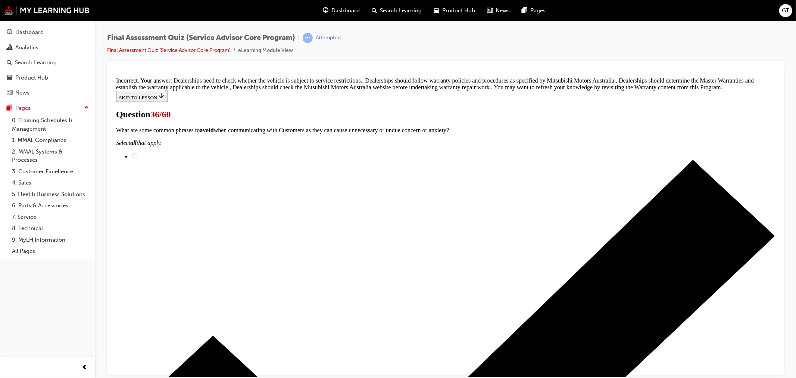
scroll to position [118, 0]
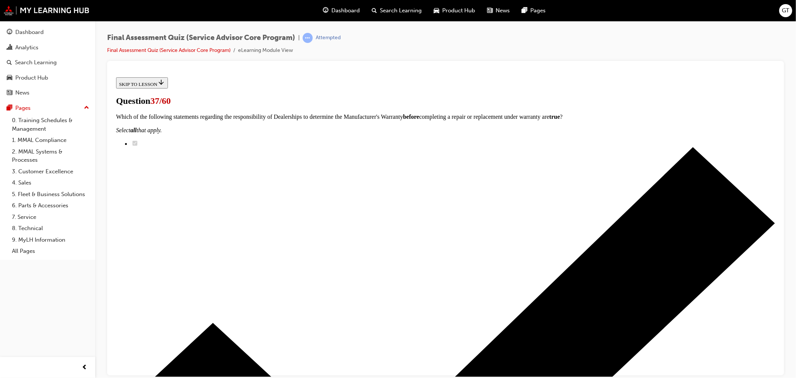
scroll to position [60, 0]
checkbox input "true"
drag, startPoint x: 357, startPoint y: 205, endPoint x: 360, endPoint y: 230, distance: 25.2
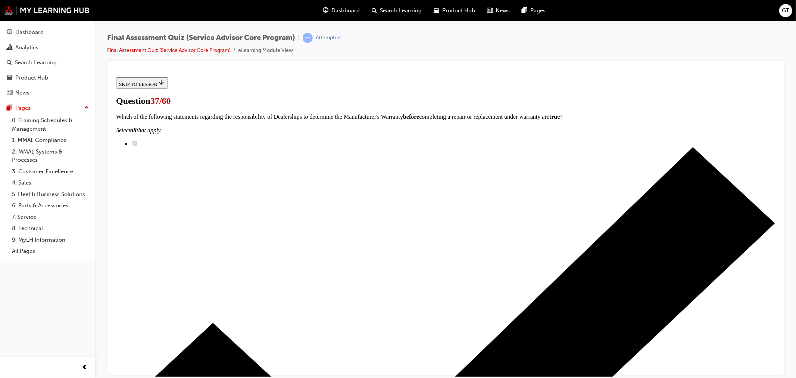
checkbox input "true"
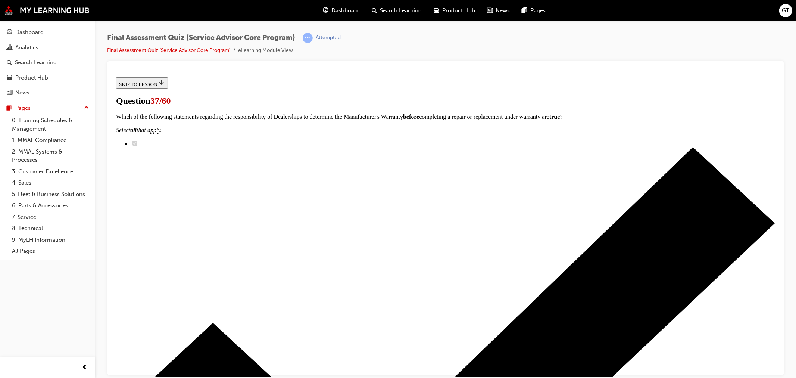
checkbox input "true"
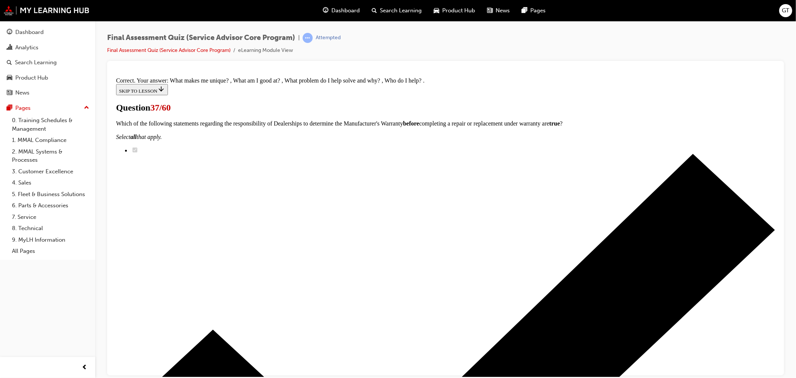
scroll to position [59, 0]
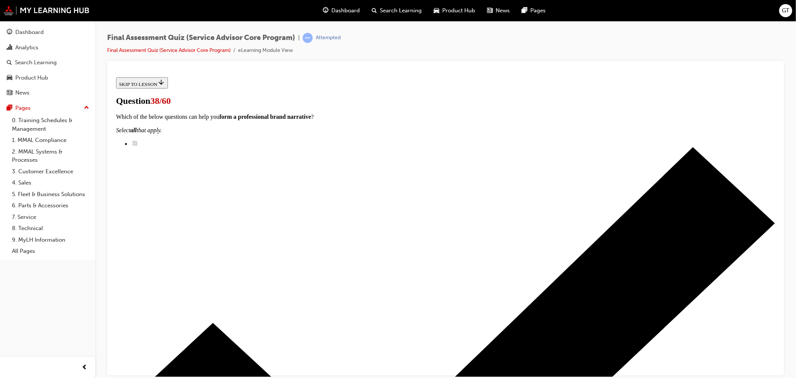
scroll to position [51, 0]
radio input "true"
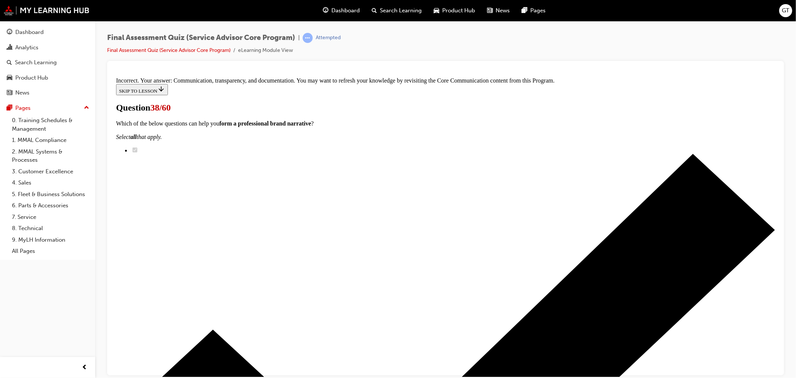
scroll to position [79, 0]
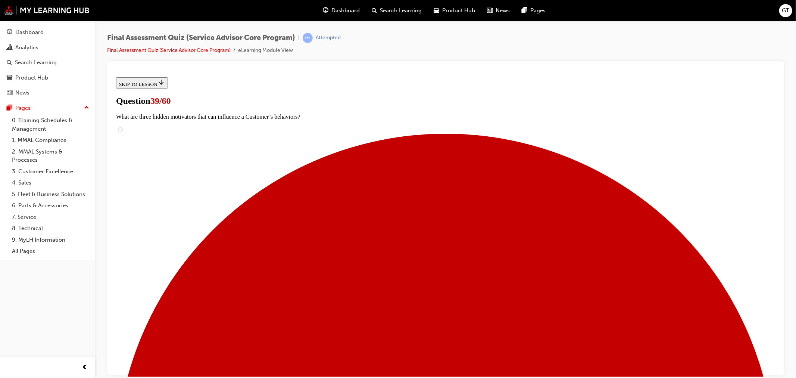
radio input "true"
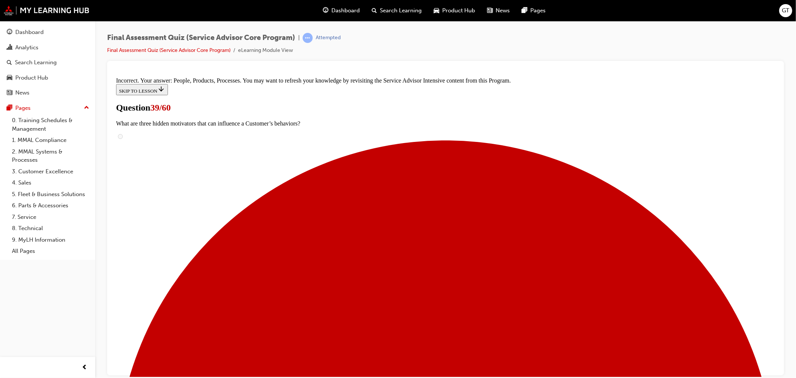
scroll to position [121, 0]
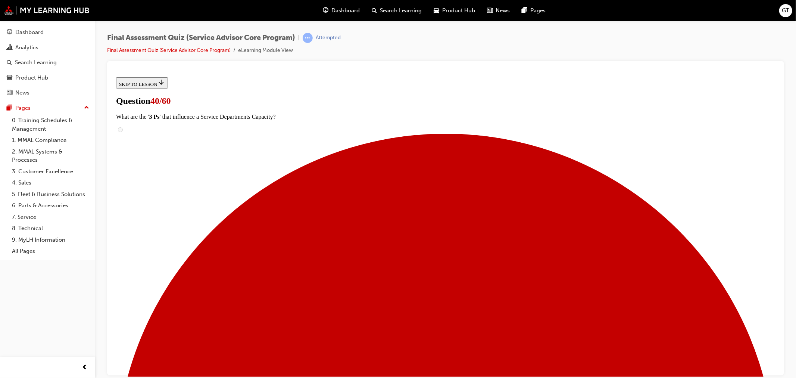
scroll to position [83, 0]
checkbox input "true"
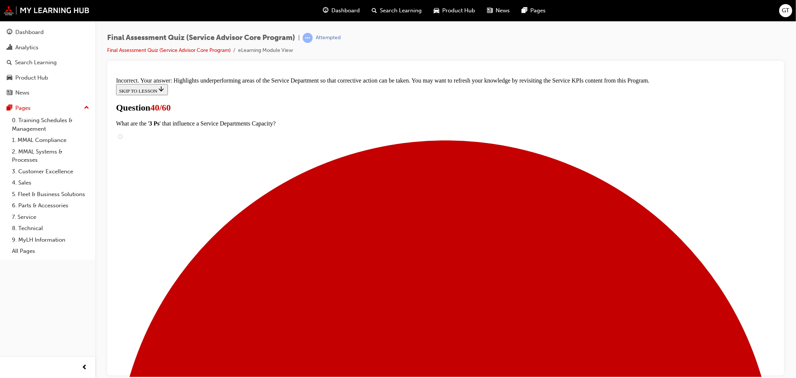
scroll to position [161, 0]
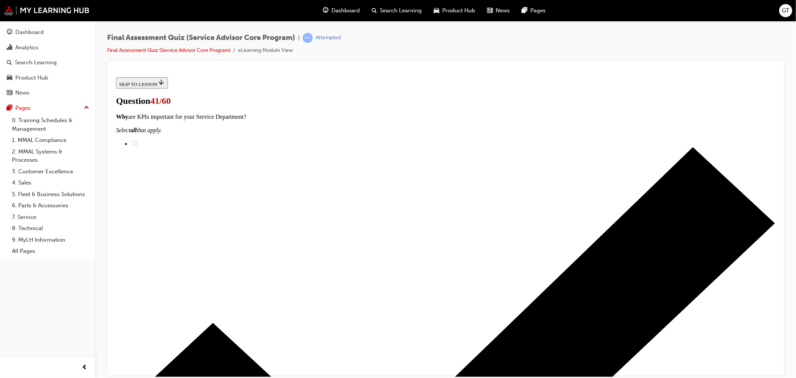
scroll to position [83, 0]
drag, startPoint x: 374, startPoint y: 175, endPoint x: 489, endPoint y: 169, distance: 115.5
drag, startPoint x: 349, startPoint y: 212, endPoint x: 514, endPoint y: 211, distance: 165.0
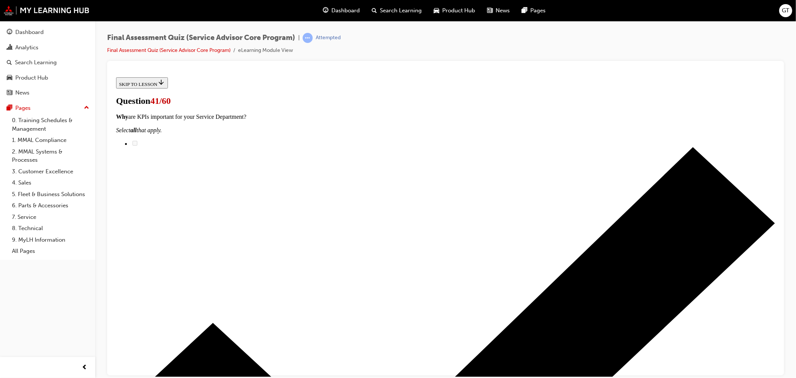
drag, startPoint x: 413, startPoint y: 253, endPoint x: 499, endPoint y: 254, distance: 85.9
drag, startPoint x: 384, startPoint y: 289, endPoint x: 495, endPoint y: 287, distance: 110.9
drag, startPoint x: 402, startPoint y: 340, endPoint x: 482, endPoint y: 335, distance: 80.1
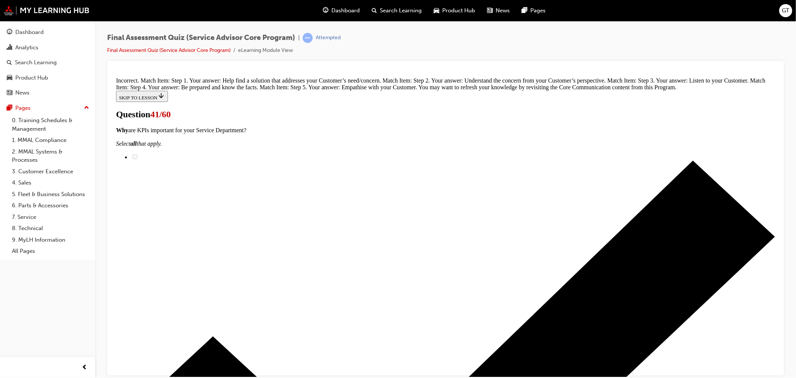
scroll to position [127, 0]
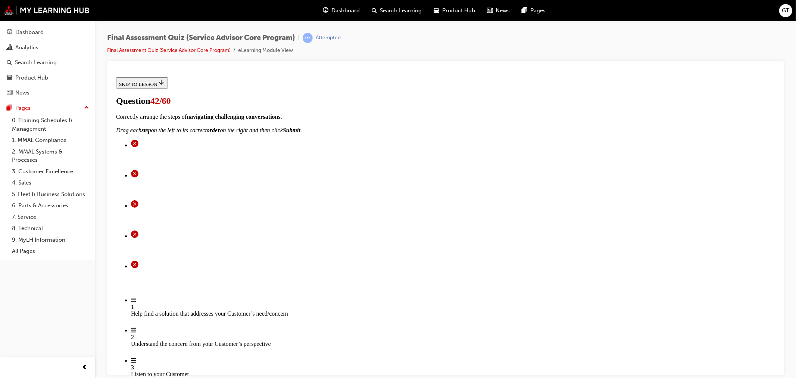
radio input "true"
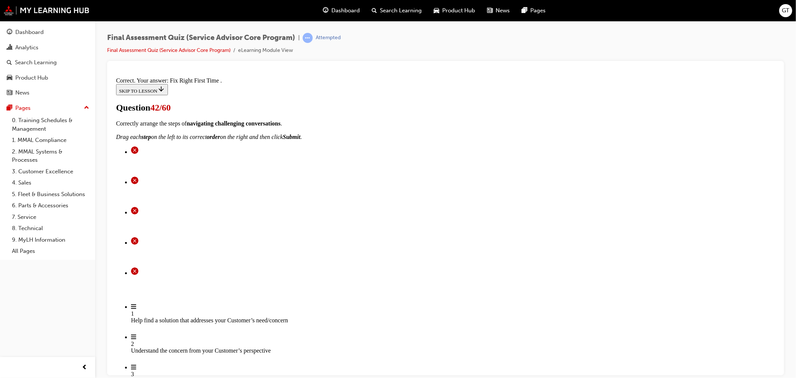
scroll to position [105, 0]
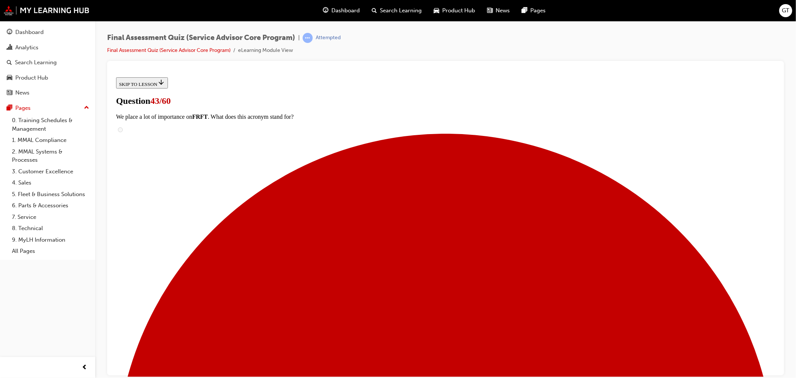
scroll to position [55, 0]
radio input "true"
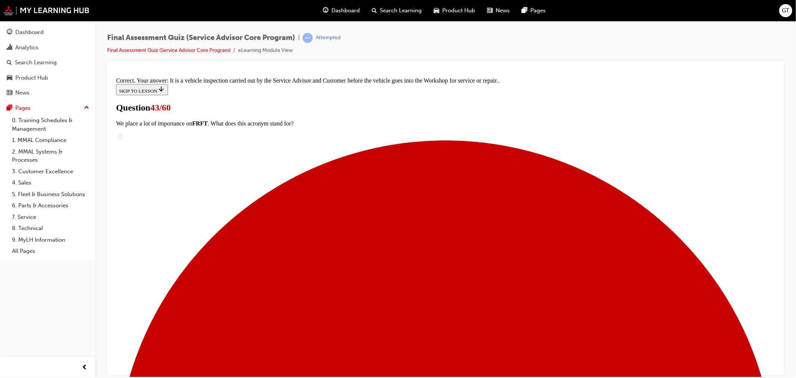
scroll to position [120, 0]
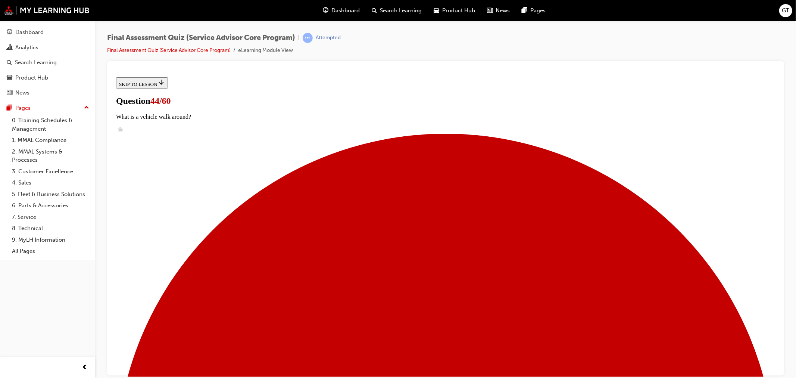
scroll to position [60, 0]
radio input "true"
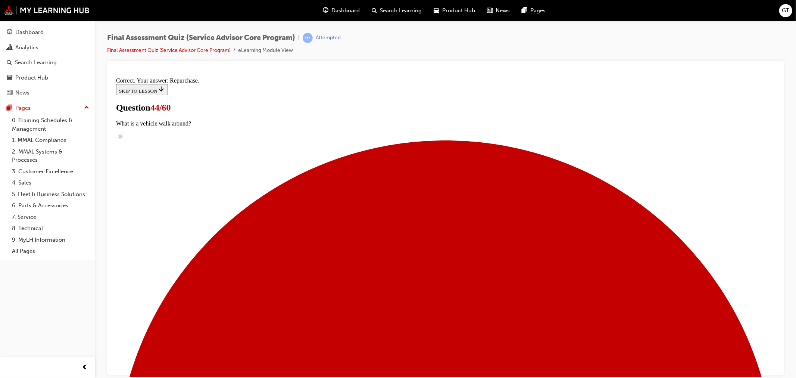
scroll to position [88, 0]
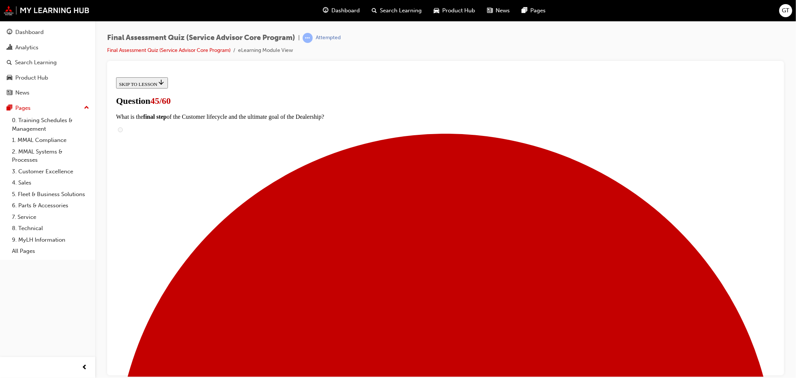
drag, startPoint x: 369, startPoint y: 219, endPoint x: 498, endPoint y: 223, distance: 128.5
drag, startPoint x: 394, startPoint y: 269, endPoint x: 522, endPoint y: 266, distance: 128.1
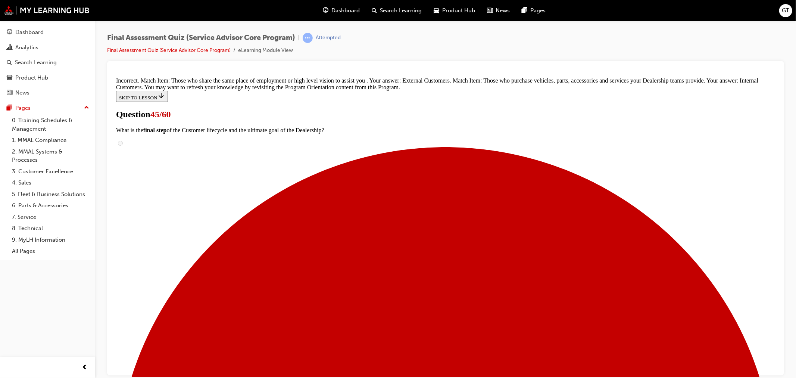
scroll to position [139, 0]
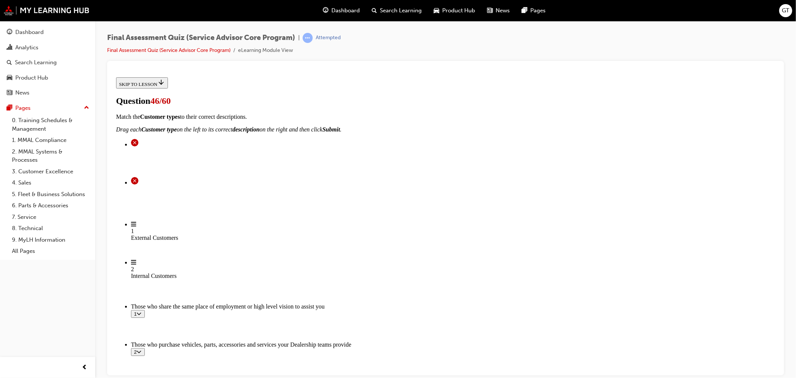
scroll to position [95, 0]
checkbox input "true"
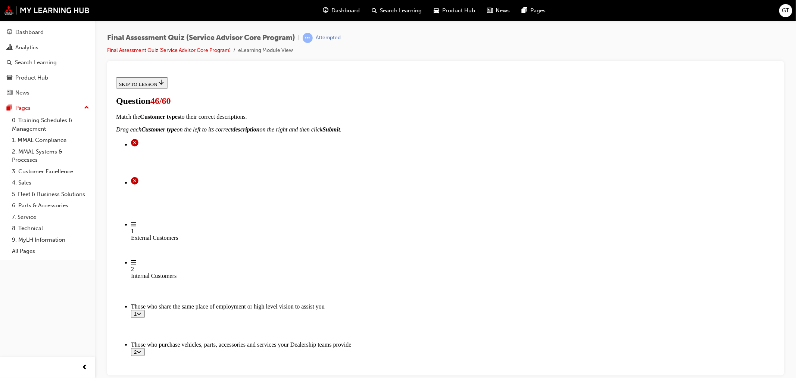
checkbox input "true"
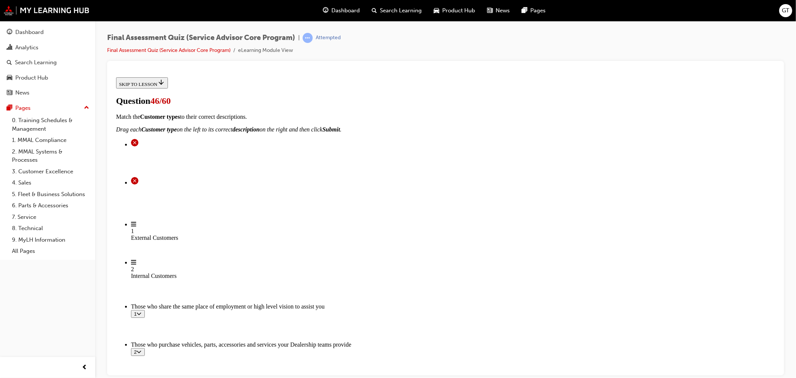
checkbox input "true"
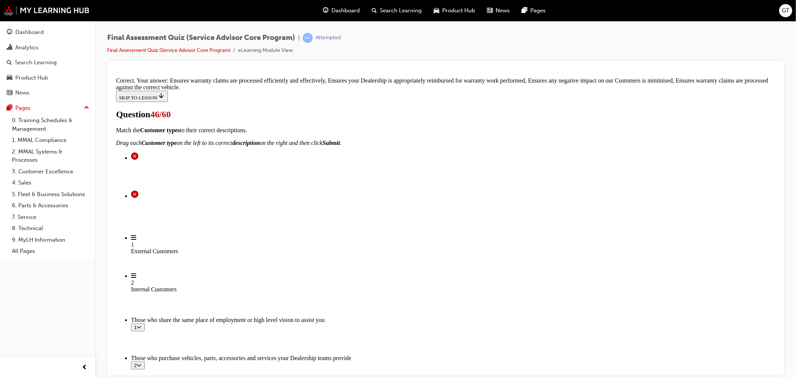
scroll to position [121, 0]
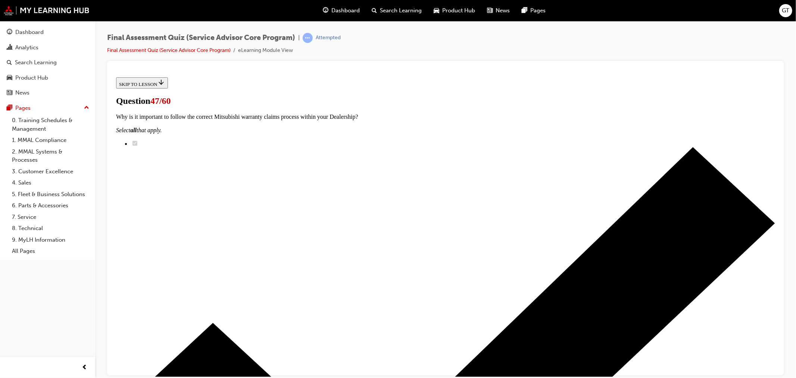
scroll to position [83, 0]
drag, startPoint x: 410, startPoint y: 305, endPoint x: 510, endPoint y: 306, distance: 100.8
drag, startPoint x: 368, startPoint y: 194, endPoint x: 500, endPoint y: 272, distance: 152.8
drag, startPoint x: 363, startPoint y: 189, endPoint x: 504, endPoint y: 191, distance: 141.1
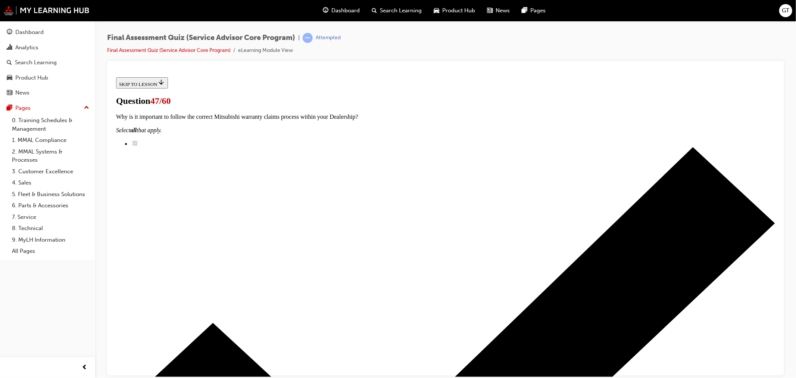
drag, startPoint x: 401, startPoint y: 227, endPoint x: 517, endPoint y: 227, distance: 115.7
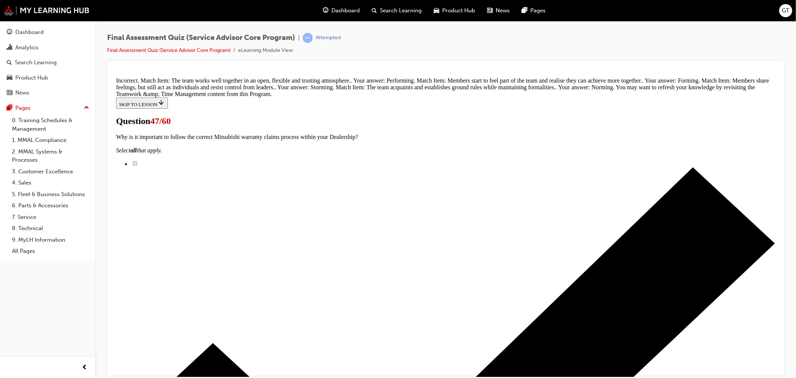
scroll to position [107, 0]
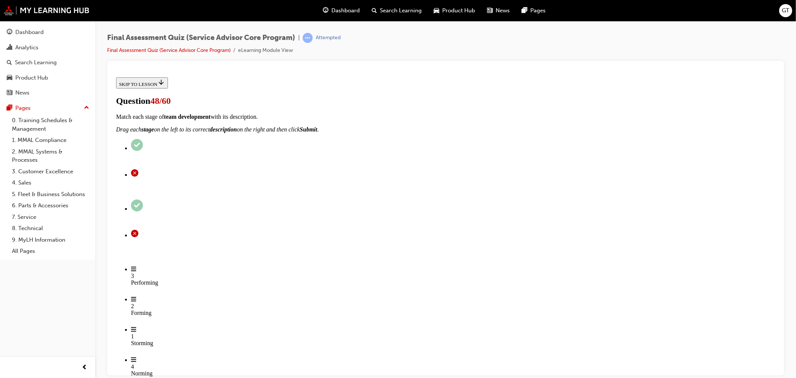
radio input "true"
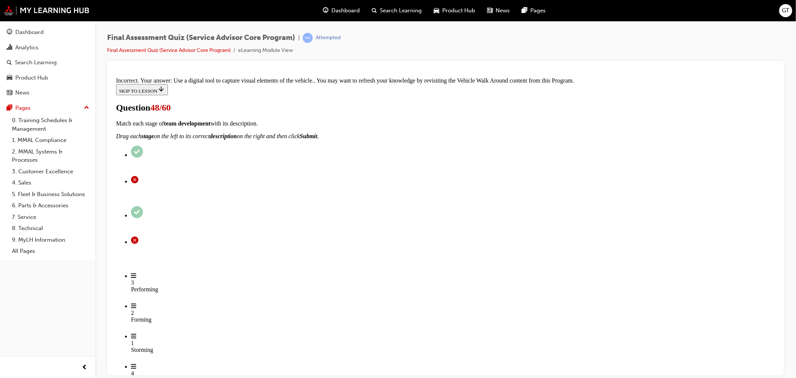
scroll to position [136, 0]
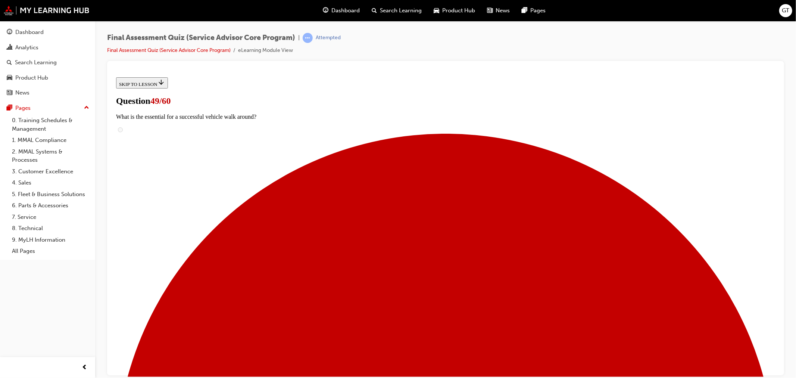
scroll to position [66, 0]
radio input "true"
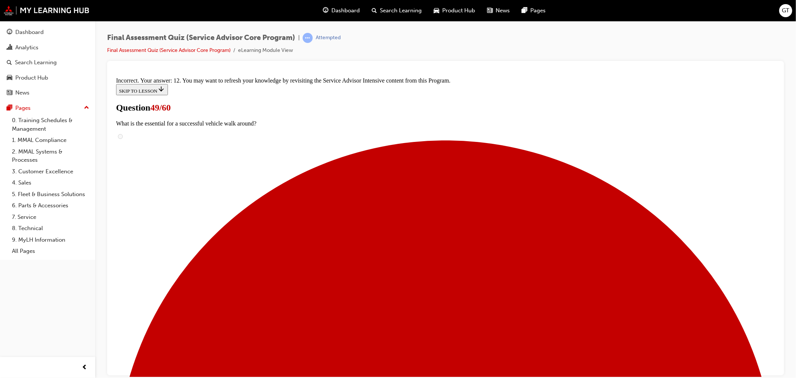
scroll to position [184, 0]
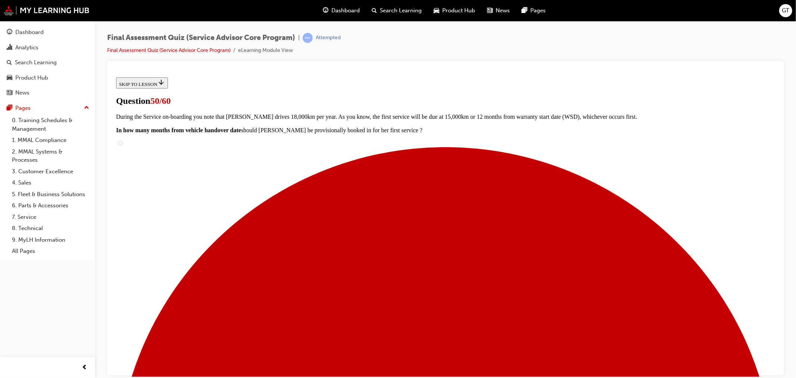
radio input "true"
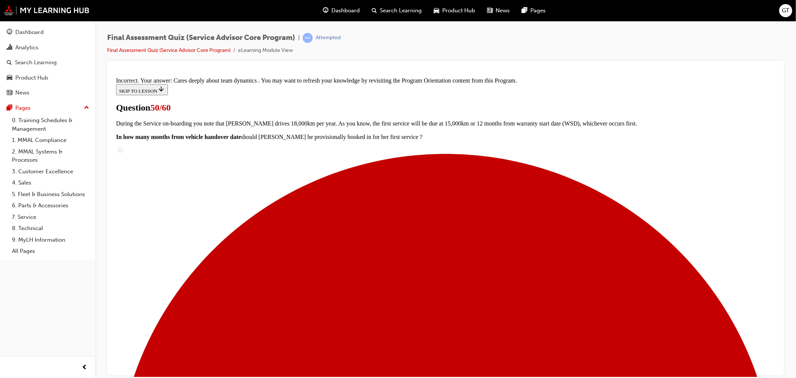
scroll to position [121, 0]
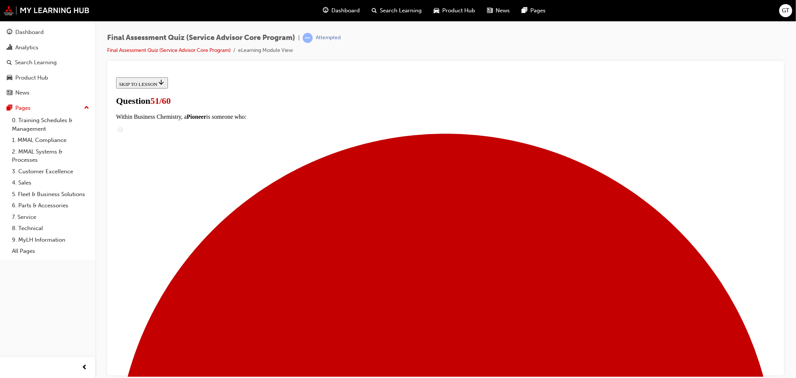
scroll to position [124, 0]
drag, startPoint x: 326, startPoint y: 265, endPoint x: 327, endPoint y: 250, distance: 15.3
checkbox input "true"
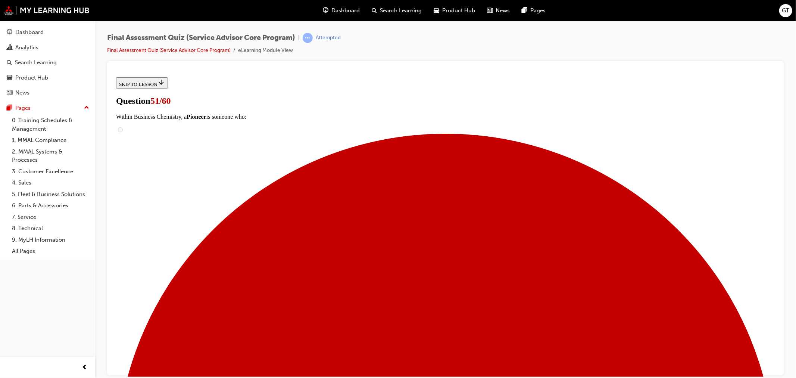
checkbox input "true"
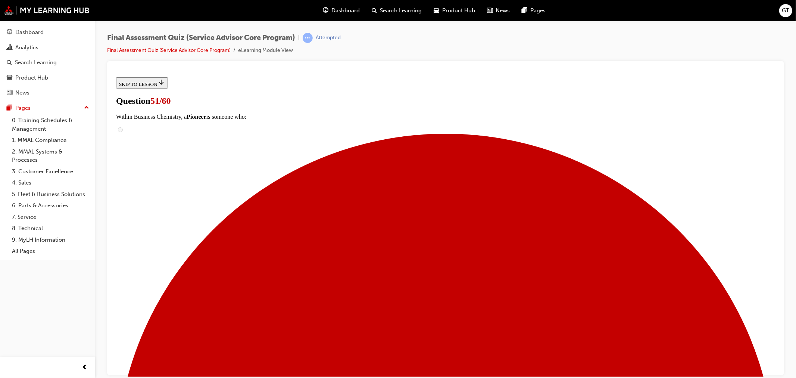
checkbox input "true"
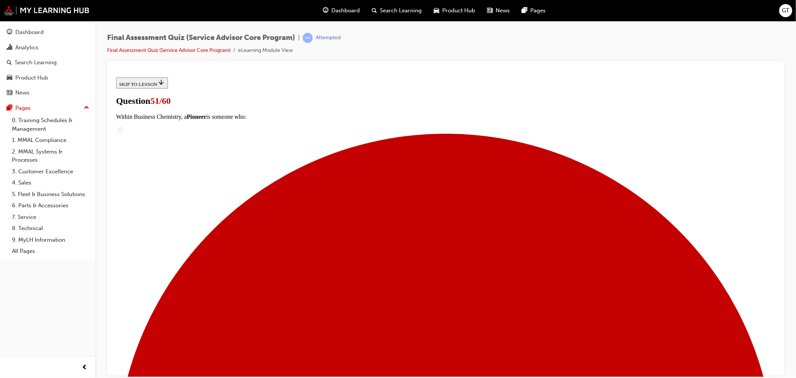
checkbox input "true"
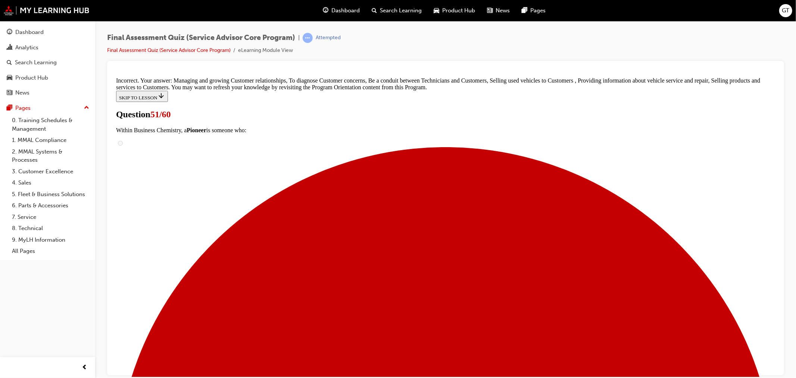
scroll to position [206, 0]
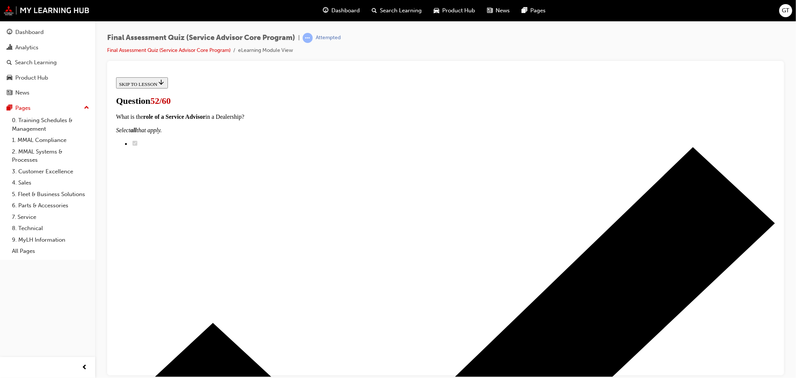
scroll to position [166, 0]
drag, startPoint x: 389, startPoint y: 152, endPoint x: 510, endPoint y: 156, distance: 121.8
drag, startPoint x: 364, startPoint y: 211, endPoint x: 509, endPoint y: 258, distance: 152.8
drag, startPoint x: 356, startPoint y: 249, endPoint x: 465, endPoint y: 202, distance: 118.7
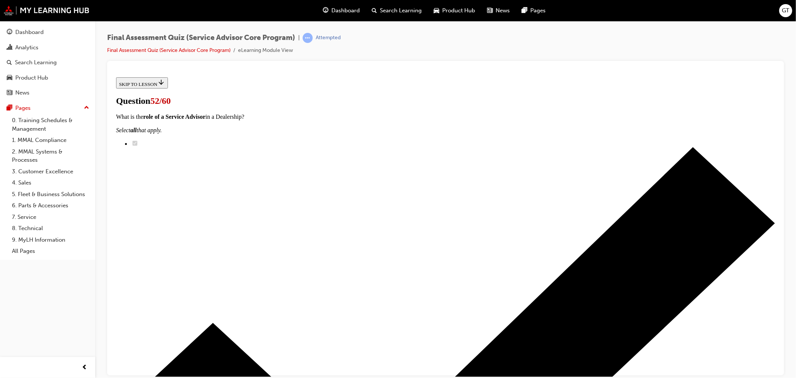
drag, startPoint x: 370, startPoint y: 258, endPoint x: 510, endPoint y: 264, distance: 140.1
drag, startPoint x: 392, startPoint y: 299, endPoint x: 520, endPoint y: 295, distance: 128.1
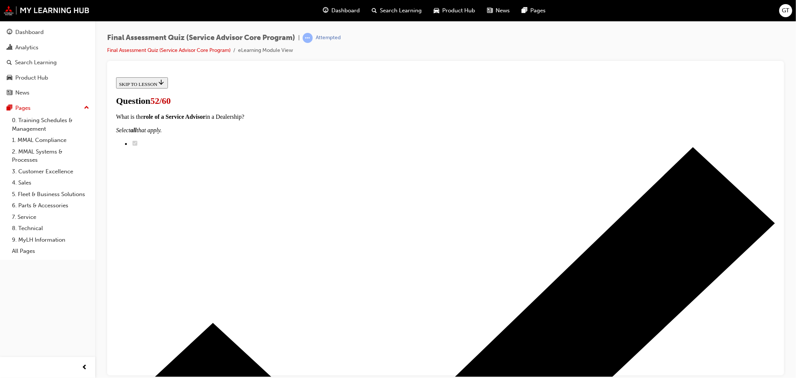
scroll to position [332, 0]
drag, startPoint x: 374, startPoint y: 180, endPoint x: 497, endPoint y: 181, distance: 122.8
drag, startPoint x: 422, startPoint y: 257, endPoint x: 510, endPoint y: 297, distance: 96.6
drag, startPoint x: 381, startPoint y: 279, endPoint x: 507, endPoint y: 231, distance: 134.7
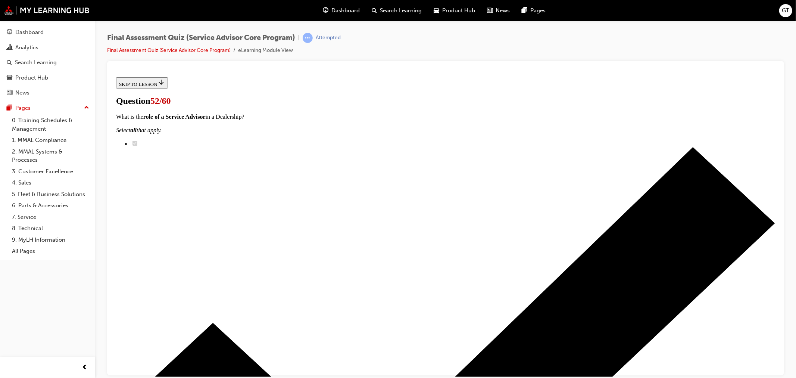
drag, startPoint x: 377, startPoint y: 276, endPoint x: 495, endPoint y: 271, distance: 118.5
drag, startPoint x: 385, startPoint y: 275, endPoint x: 490, endPoint y: 276, distance: 104.9
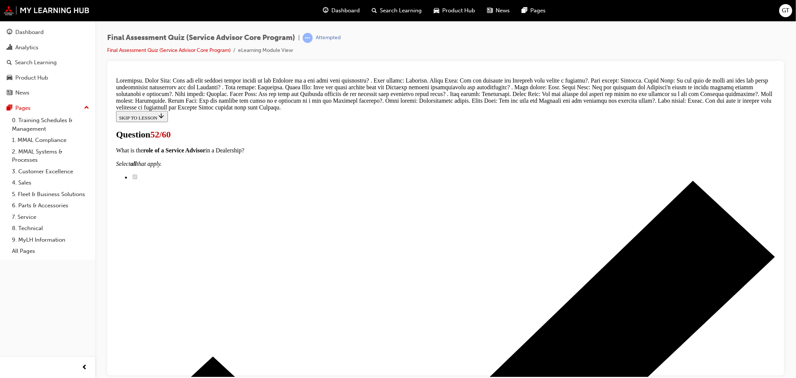
scroll to position [433, 0]
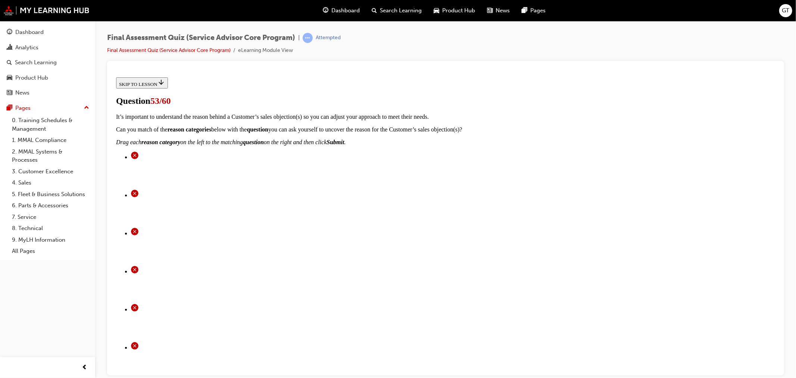
scroll to position [59, 0]
radio input "true"
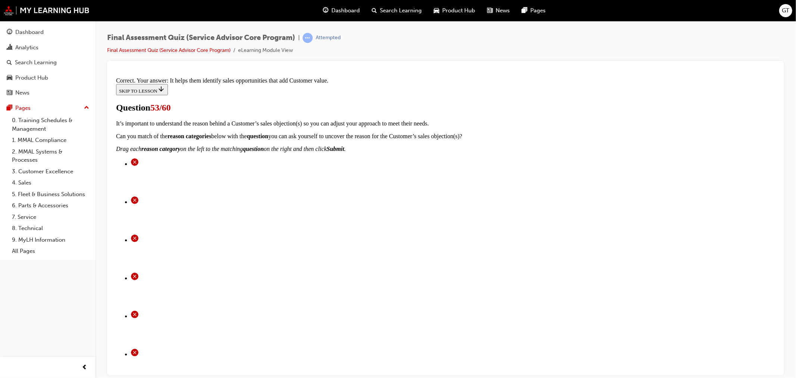
scroll to position [41, 0]
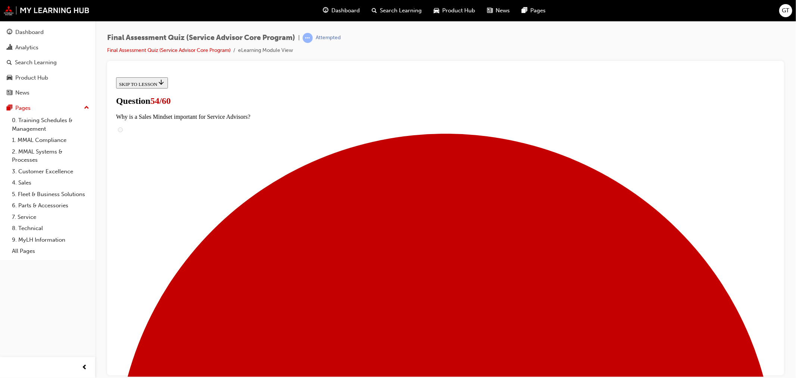
radio input "true"
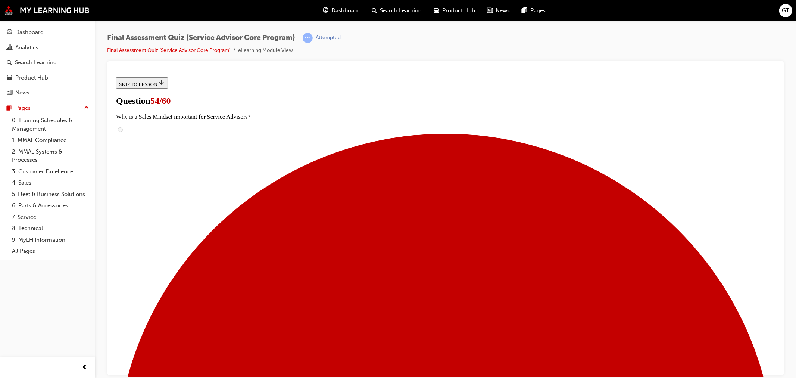
radio input "true"
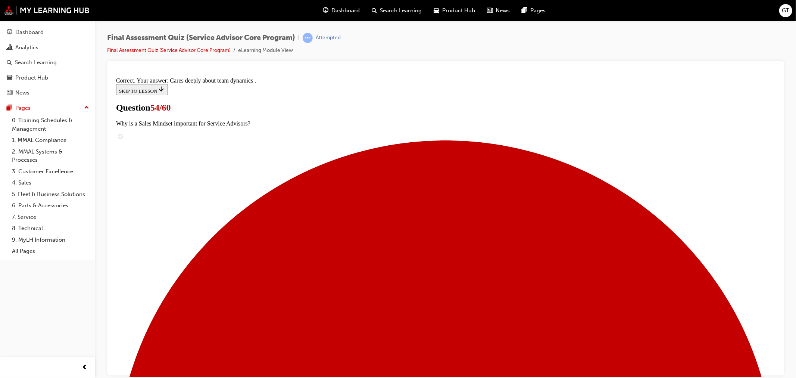
scroll to position [75, 0]
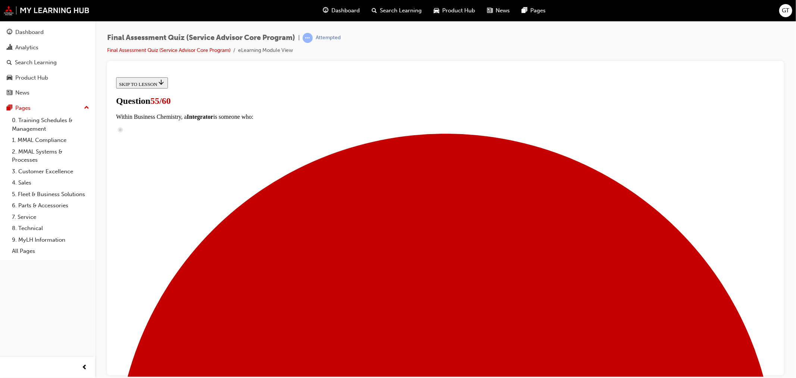
scroll to position [53, 0]
checkbox input "true"
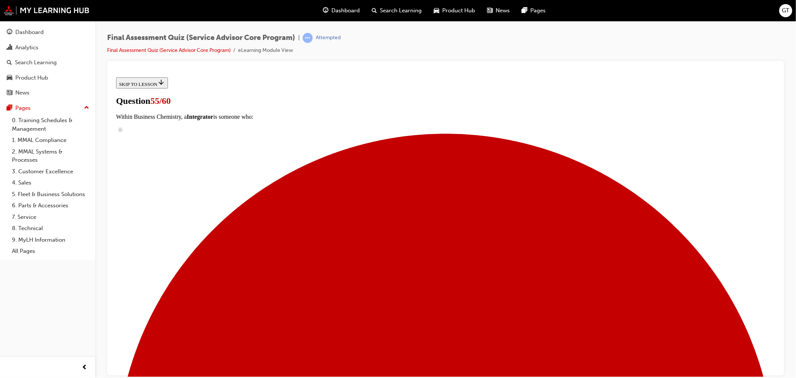
checkbox input "true"
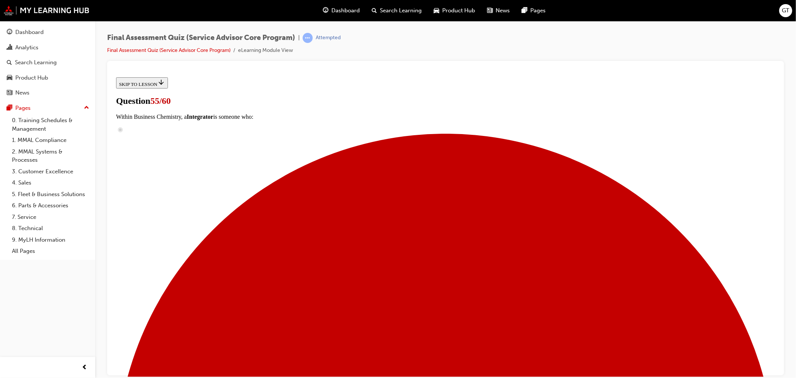
checkbox input "true"
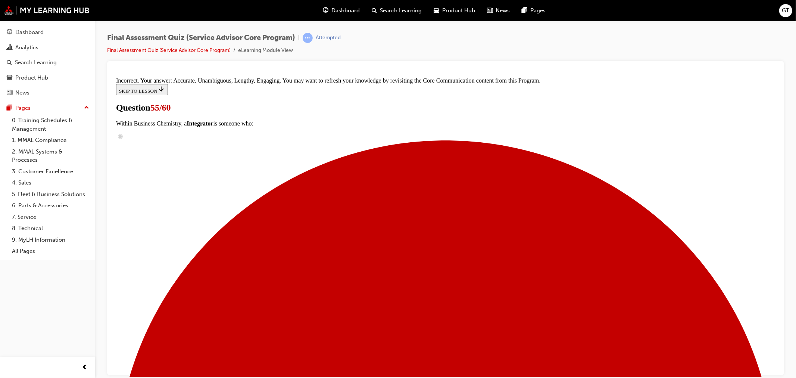
scroll to position [146, 0]
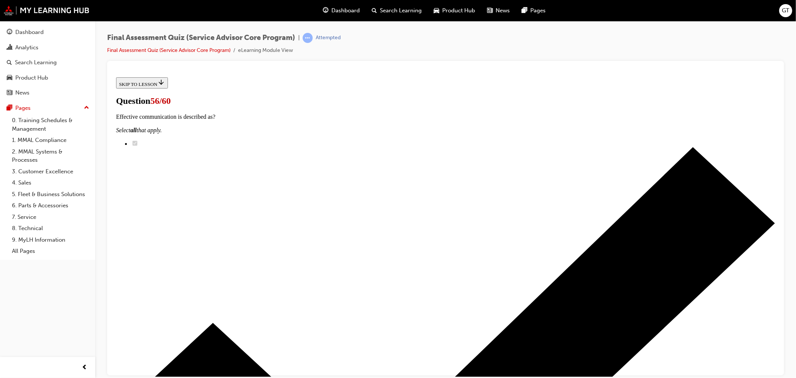
scroll to position [89, 0]
checkbox input "true"
drag, startPoint x: 360, startPoint y: 178, endPoint x: 357, endPoint y: 211, distance: 32.6
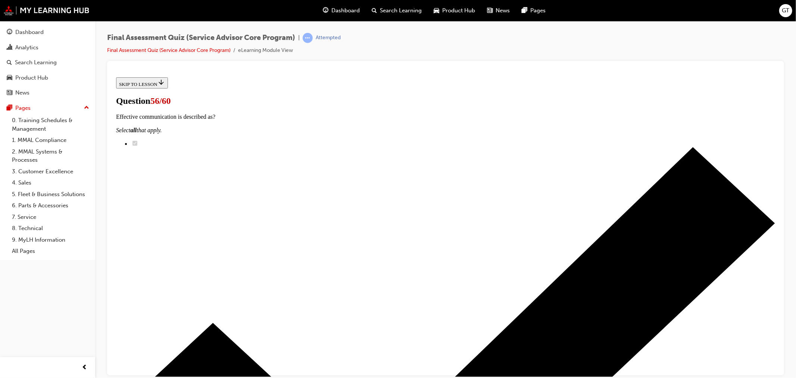
checkbox input "true"
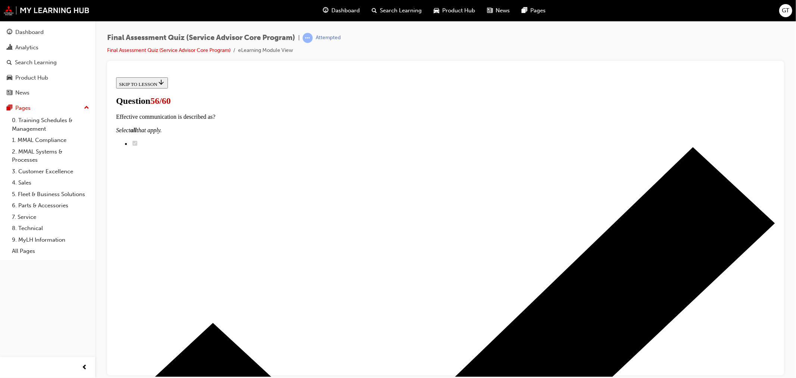
checkbox input "true"
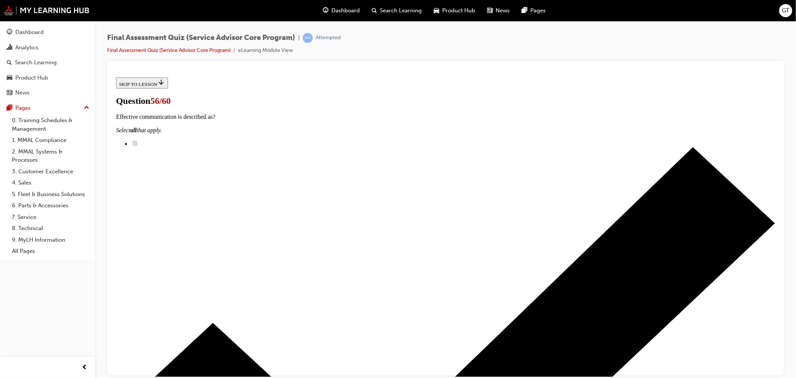
checkbox input "true"
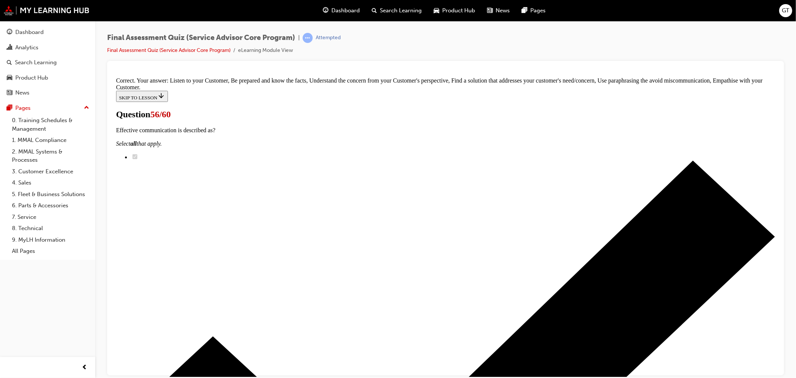
scroll to position [160, 0]
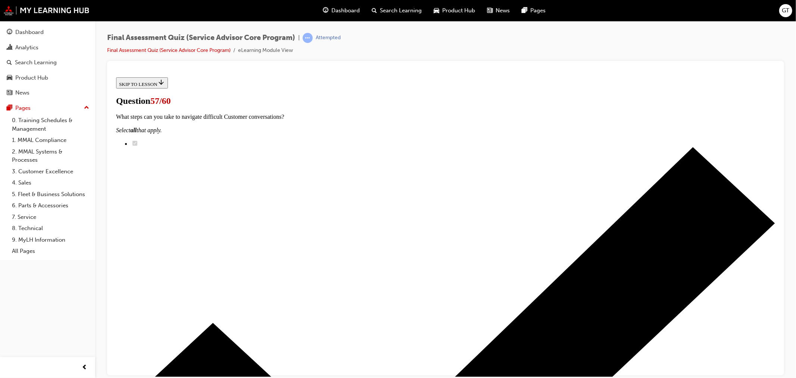
scroll to position [116, 0]
drag, startPoint x: 379, startPoint y: 172, endPoint x: 473, endPoint y: 215, distance: 103.6
drag, startPoint x: 382, startPoint y: 212, endPoint x: 491, endPoint y: 155, distance: 123.1
drag, startPoint x: 379, startPoint y: 203, endPoint x: 478, endPoint y: 208, distance: 99.4
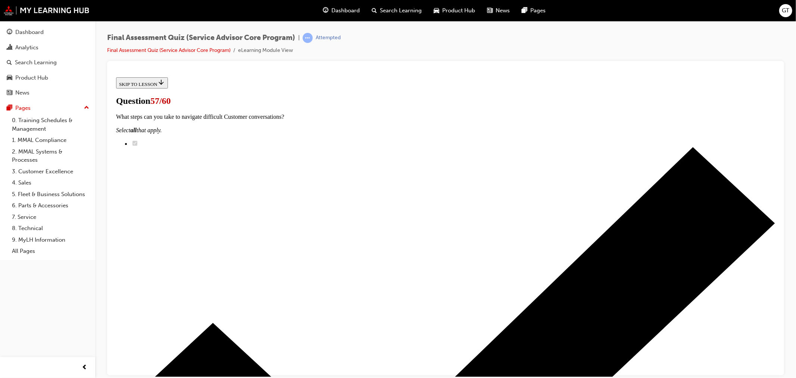
drag, startPoint x: 383, startPoint y: 256, endPoint x: 527, endPoint y: 256, distance: 143.4
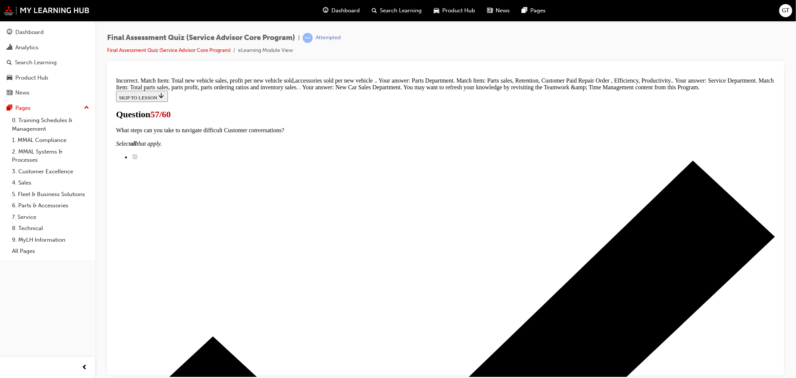
scroll to position [102, 0]
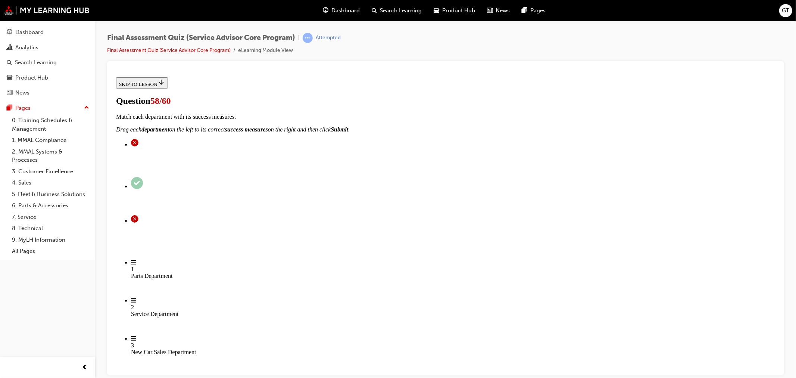
scroll to position [19, 0]
radio input "true"
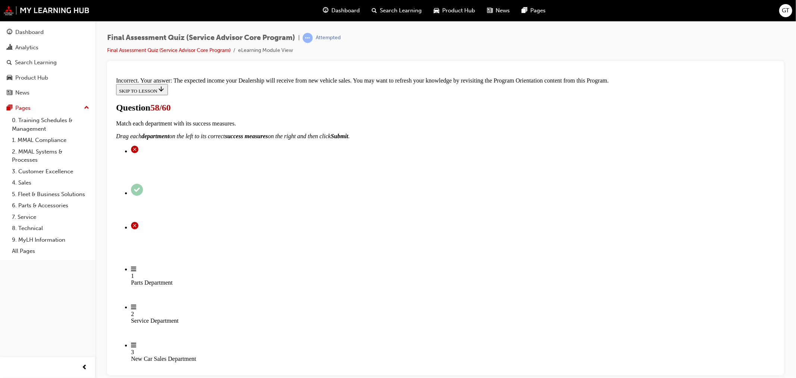
scroll to position [60, 0]
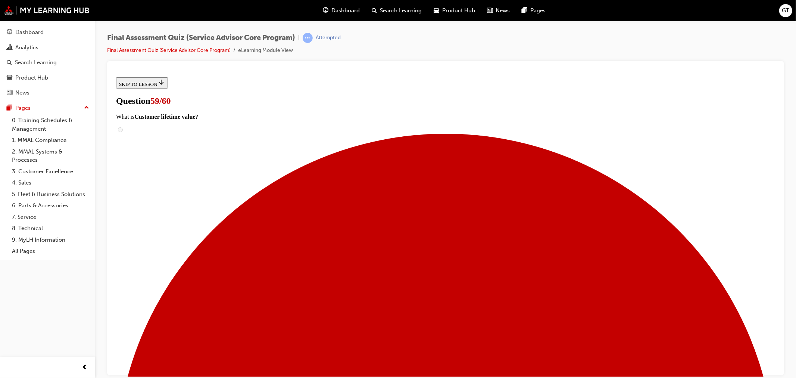
scroll to position [60, 0]
radio input "true"
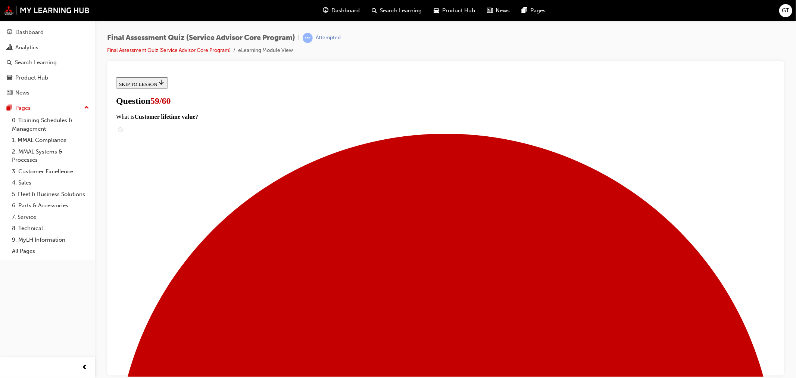
radio input "true"
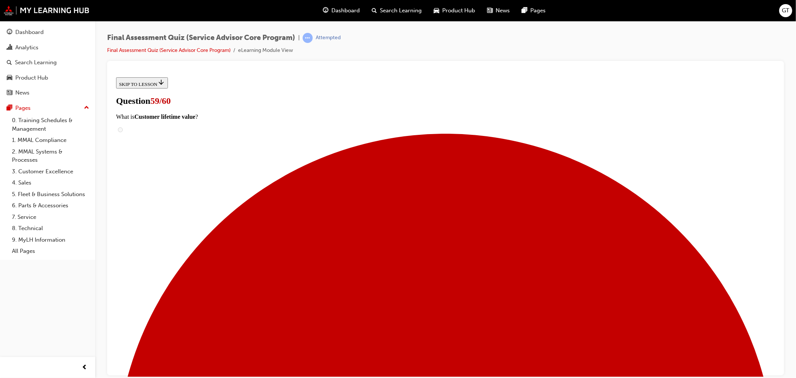
radio input "true"
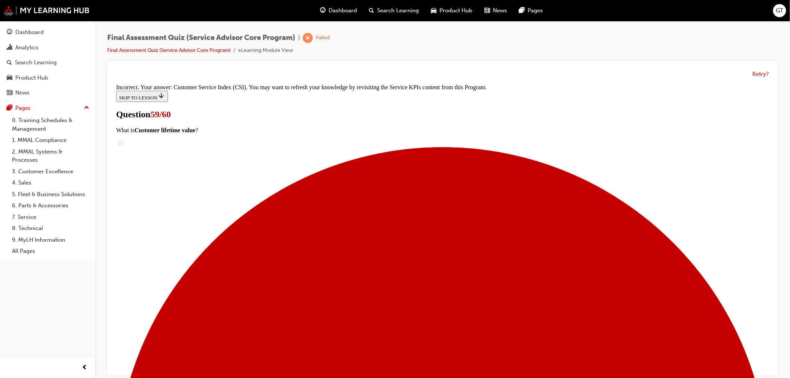
scroll to position [133, 0]
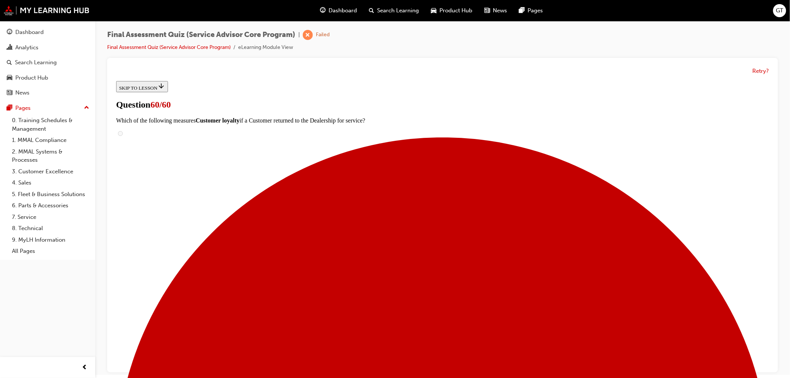
scroll to position [5, 0]
